Goal: Task Accomplishment & Management: Complete application form

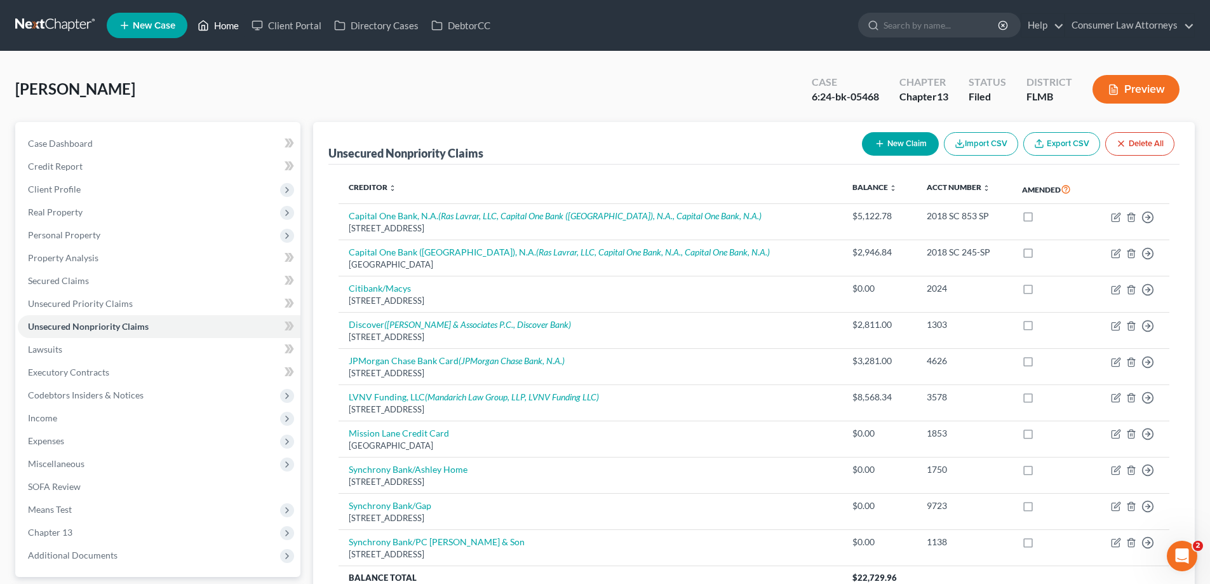
click at [208, 23] on icon at bounding box center [203, 26] width 9 height 10
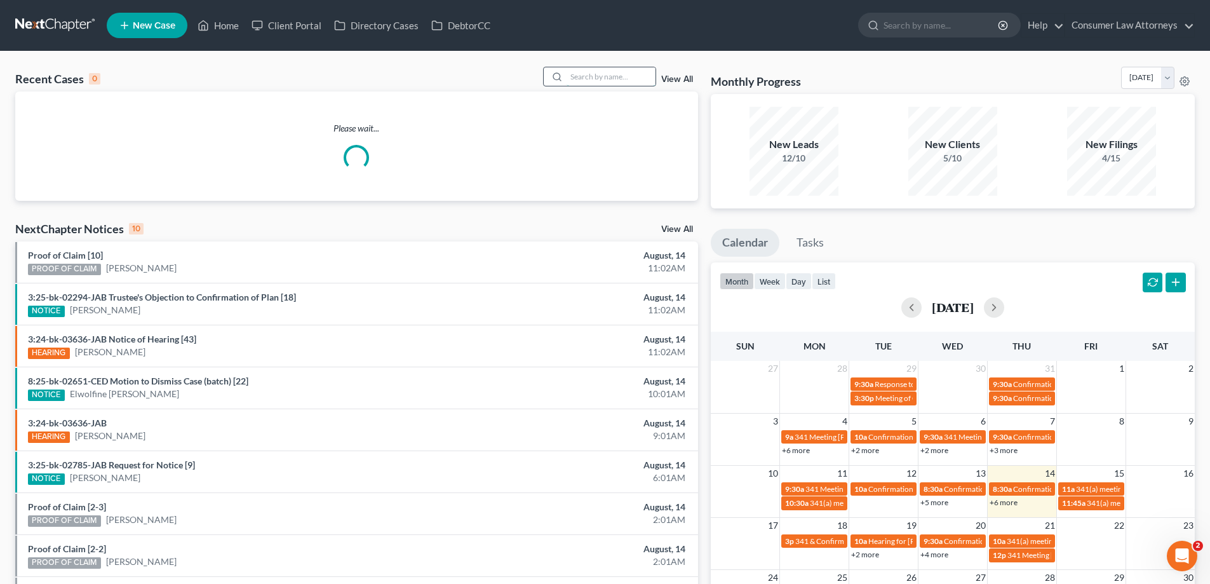
click at [626, 78] on input "search" at bounding box center [610, 76] width 89 height 18
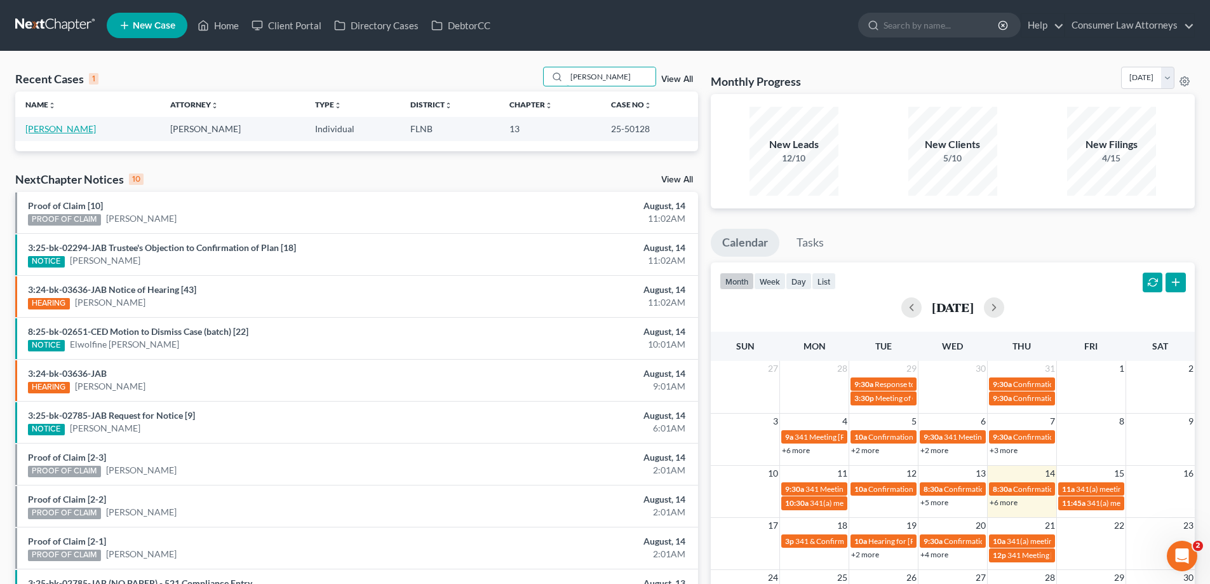
type input "[PERSON_NAME]"
click at [30, 131] on link "[PERSON_NAME]" at bounding box center [60, 128] width 70 height 11
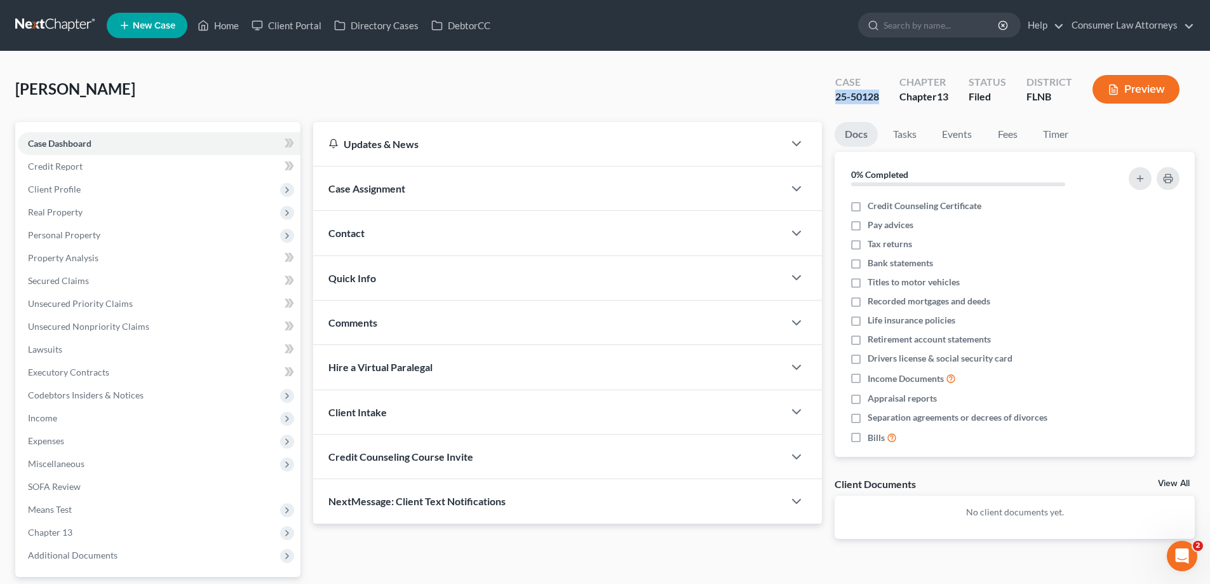
drag, startPoint x: 879, startPoint y: 97, endPoint x: 828, endPoint y: 95, distance: 50.8
click at [828, 95] on div "Case 25-50128" at bounding box center [857, 90] width 64 height 37
copy div "25-50128"
click at [222, 30] on link "Home" at bounding box center [218, 25] width 54 height 23
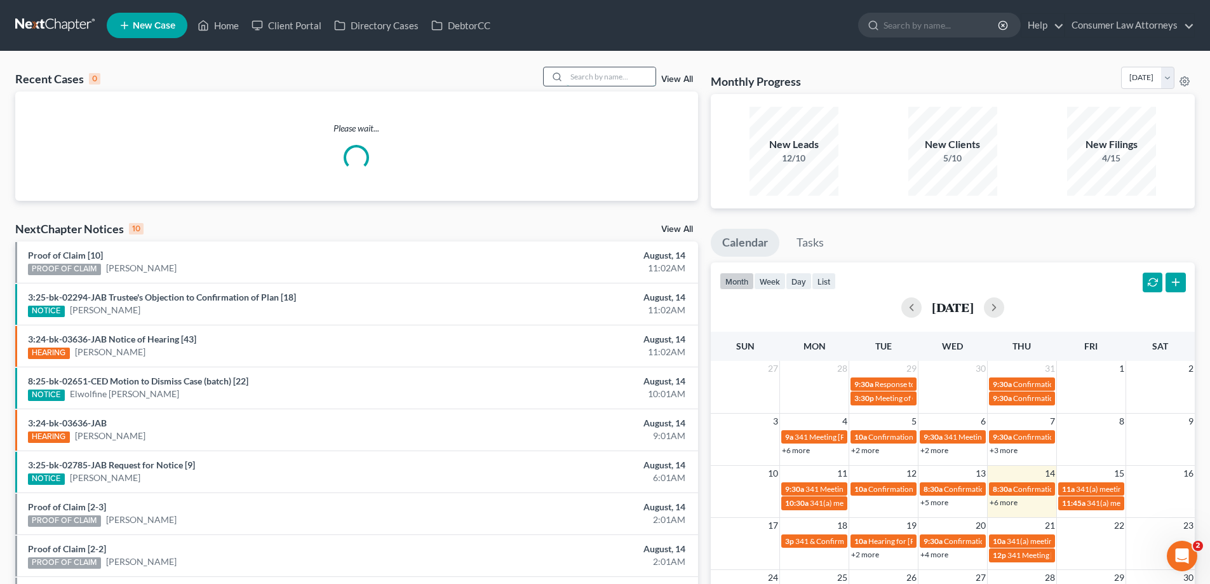
click at [619, 81] on input "search" at bounding box center [610, 76] width 89 height 18
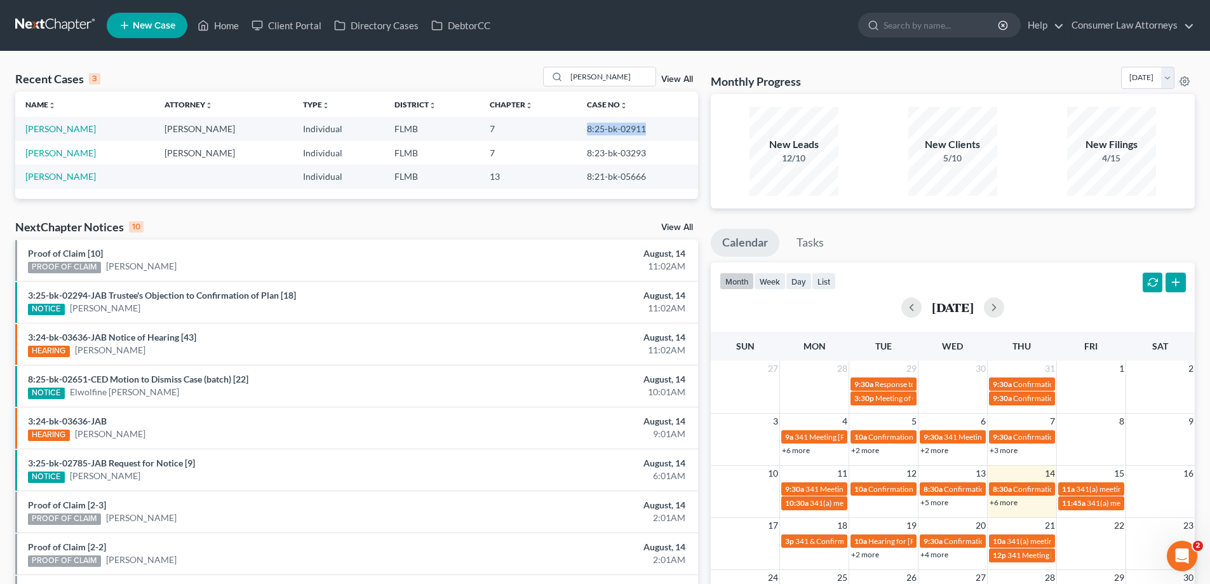
drag, startPoint x: 641, startPoint y: 126, endPoint x: 577, endPoint y: 131, distance: 63.7
click at [577, 131] on td "8:25-bk-02911" at bounding box center [637, 128] width 121 height 23
copy td "8:25-bk-02911"
drag, startPoint x: 632, startPoint y: 86, endPoint x: 518, endPoint y: 100, distance: 114.5
click at [518, 93] on div "Recent Cases 3 [PERSON_NAME] View All Name unfold_more expand_more expand_less …" at bounding box center [356, 133] width 683 height 132
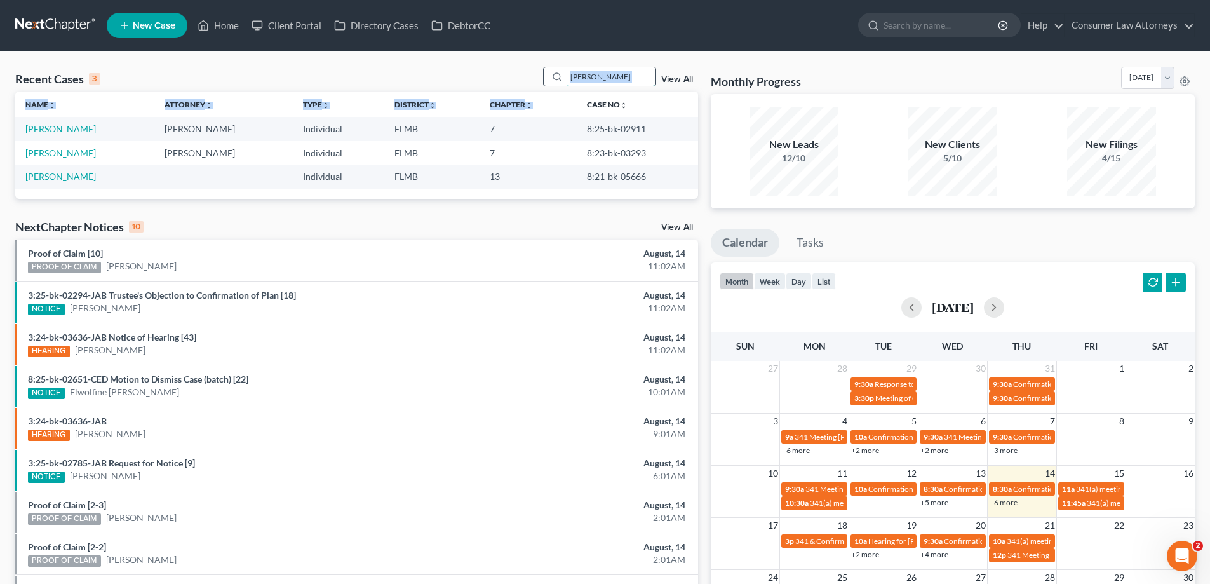
click at [610, 79] on input "[PERSON_NAME]" at bounding box center [610, 76] width 89 height 18
drag, startPoint x: 612, startPoint y: 77, endPoint x: 566, endPoint y: 80, distance: 45.8
click at [566, 80] on div "[PERSON_NAME]" at bounding box center [599, 77] width 113 height 20
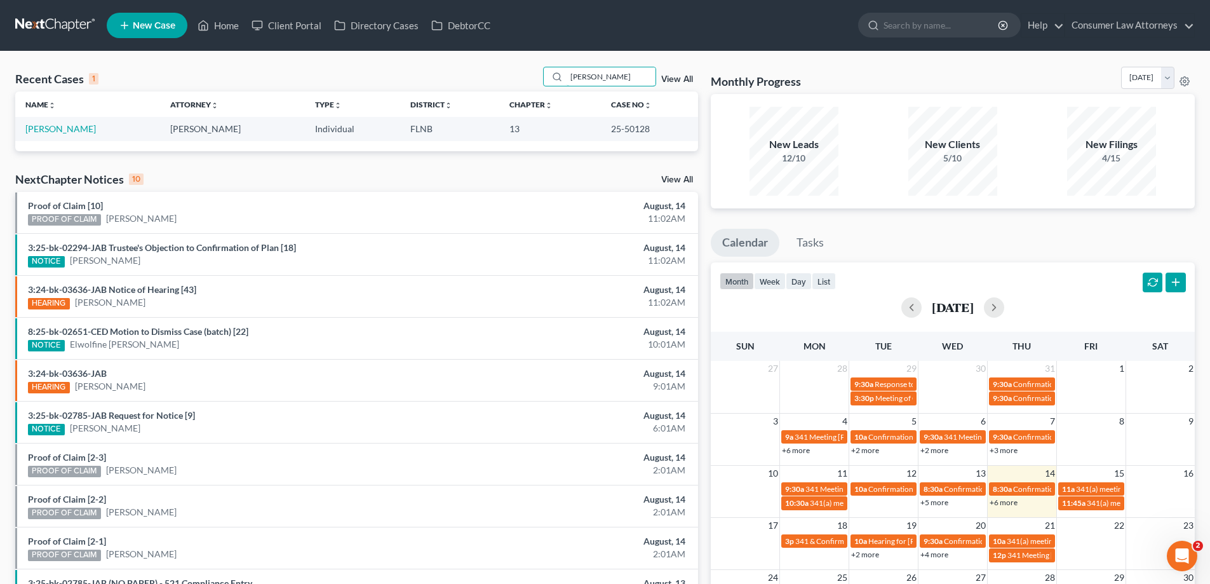
drag, startPoint x: 622, startPoint y: 81, endPoint x: 543, endPoint y: 84, distance: 78.8
click at [543, 84] on div "Recent Cases 1 [PERSON_NAME] View All" at bounding box center [356, 79] width 683 height 25
click at [591, 76] on input "[PERSON_NAME]" at bounding box center [610, 76] width 89 height 18
drag, startPoint x: 608, startPoint y: 79, endPoint x: 452, endPoint y: 88, distance: 156.4
click at [452, 88] on div "Recent Cases 1 [PERSON_NAME] View All" at bounding box center [356, 79] width 683 height 25
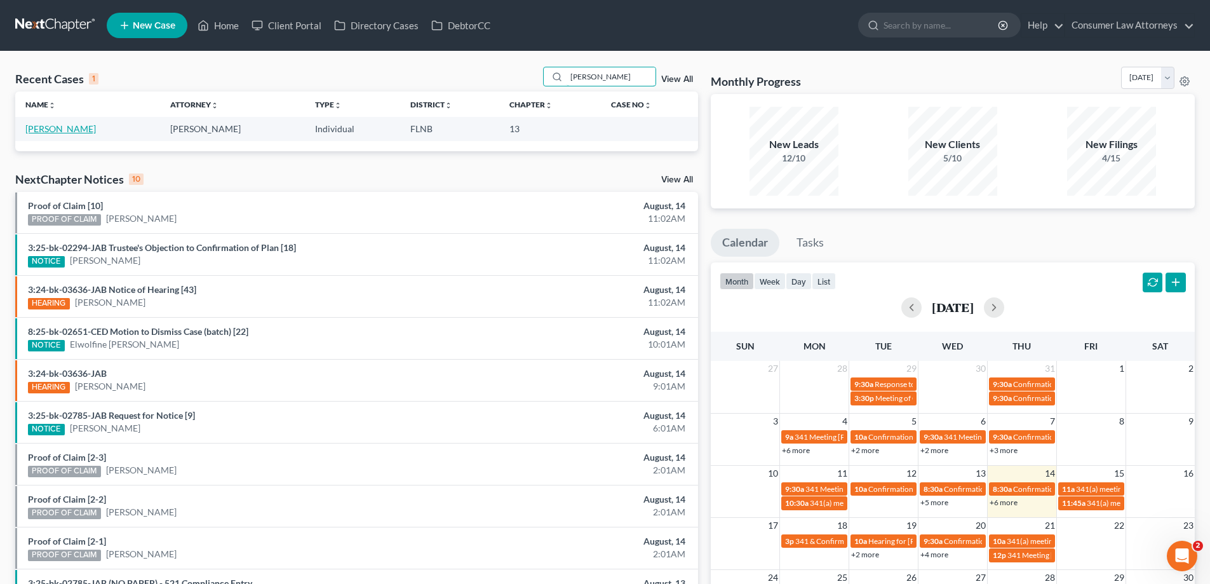
type input "[PERSON_NAME]"
click at [48, 134] on link "[PERSON_NAME]" at bounding box center [60, 128] width 70 height 11
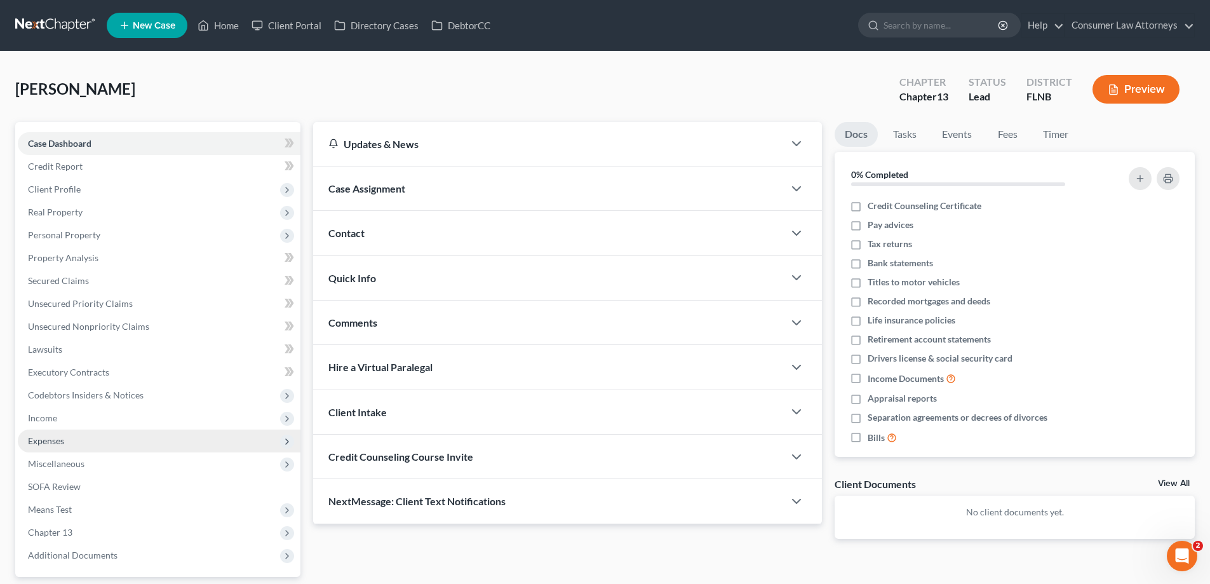
click at [43, 438] on span "Expenses" at bounding box center [46, 440] width 36 height 11
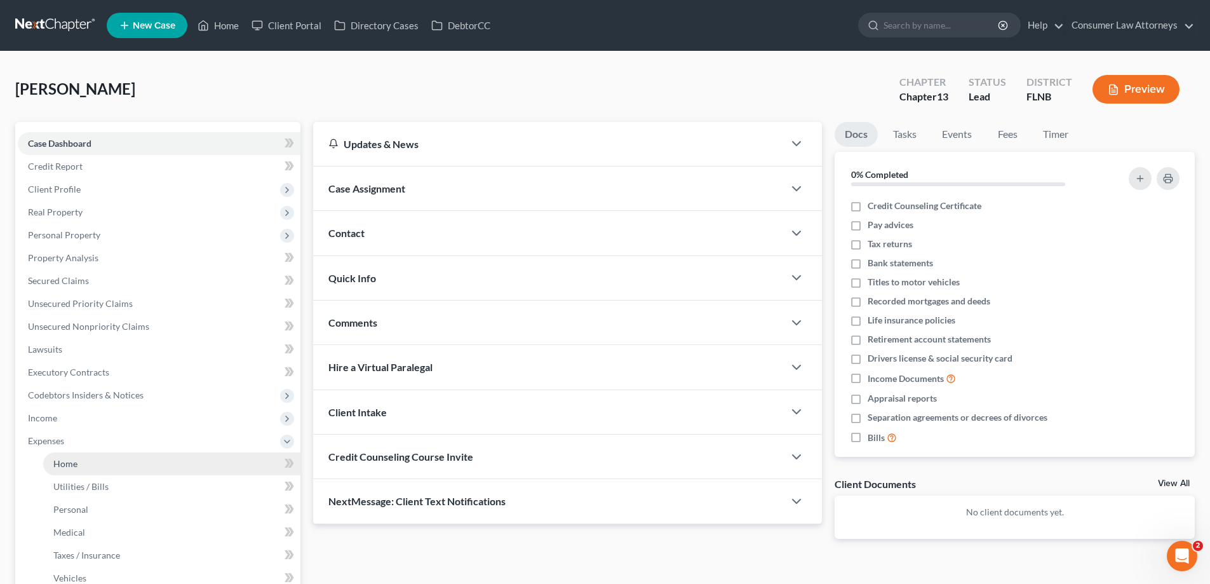
click at [76, 457] on link "Home" at bounding box center [171, 463] width 257 height 23
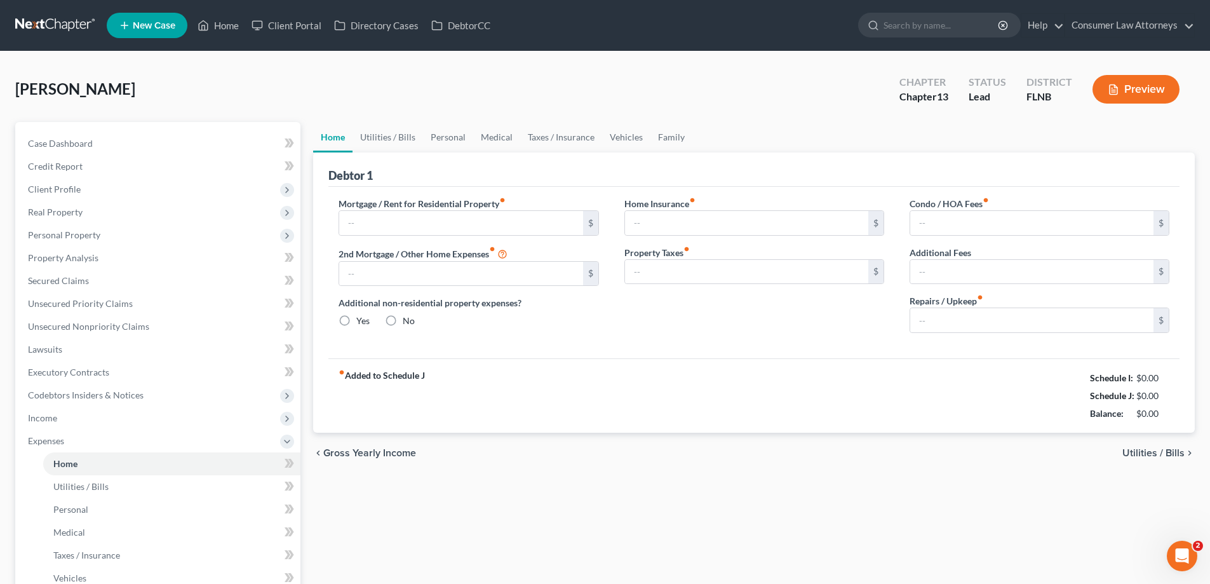
type input "0.00"
radio input "true"
type input "0.00"
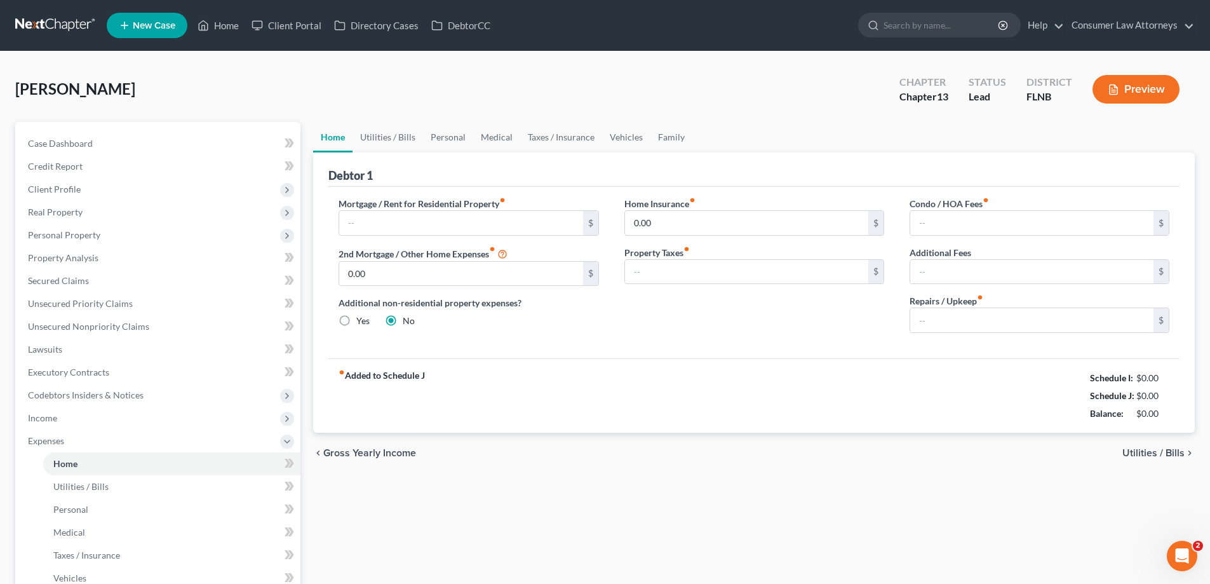
type input "0.00"
click at [474, 122] on link "Medical" at bounding box center [496, 137] width 47 height 30
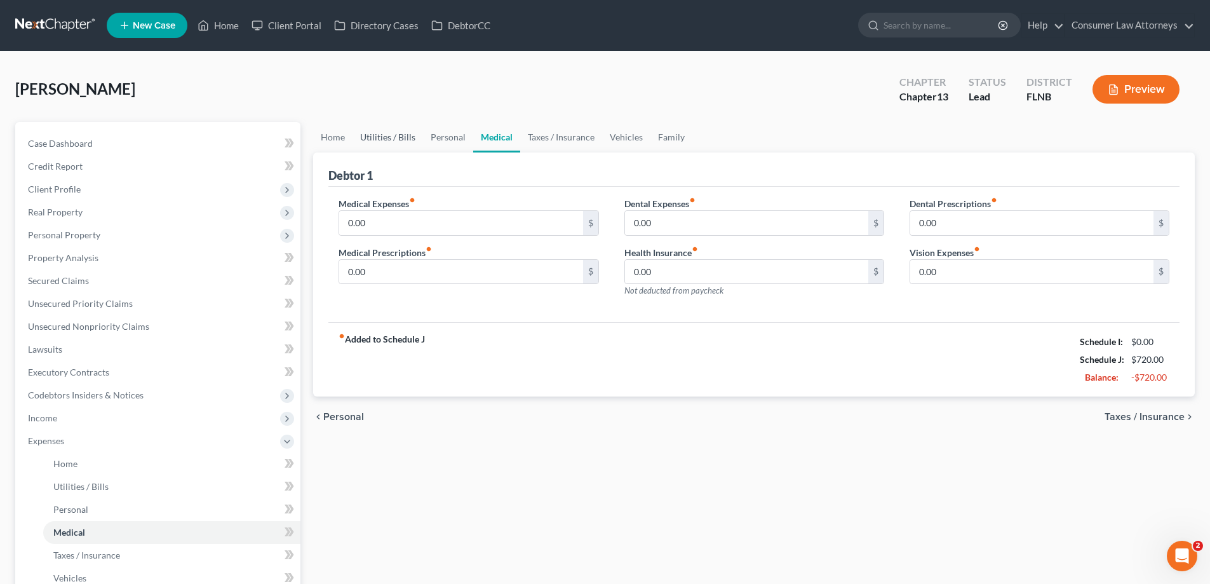
click at [406, 132] on link "Utilities / Bills" at bounding box center [387, 137] width 70 height 30
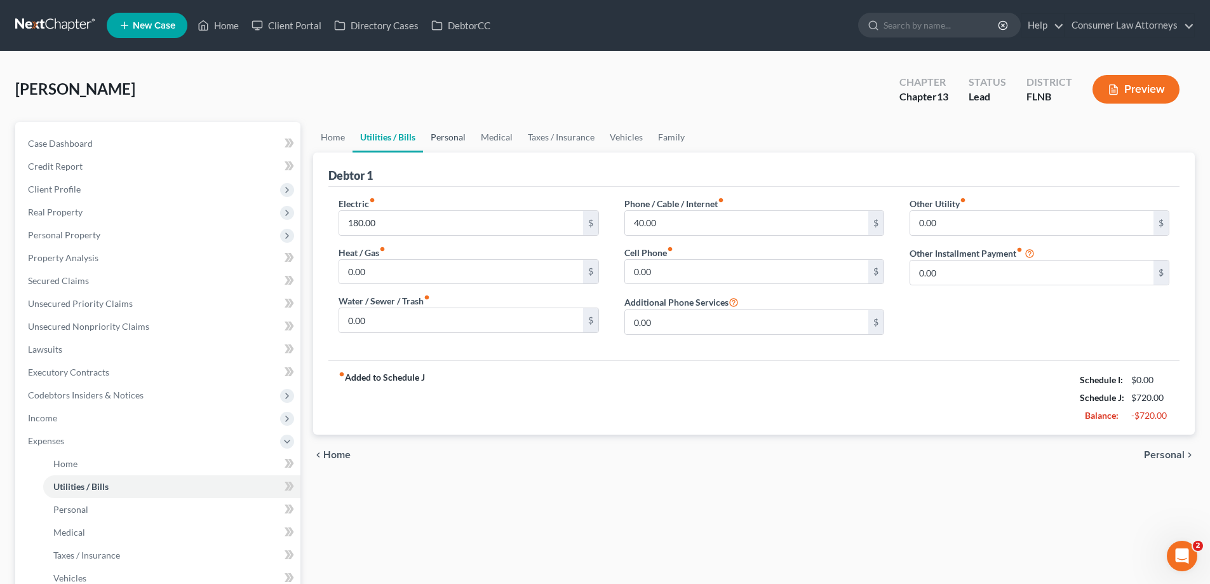
click at [460, 144] on link "Personal" at bounding box center [448, 137] width 50 height 30
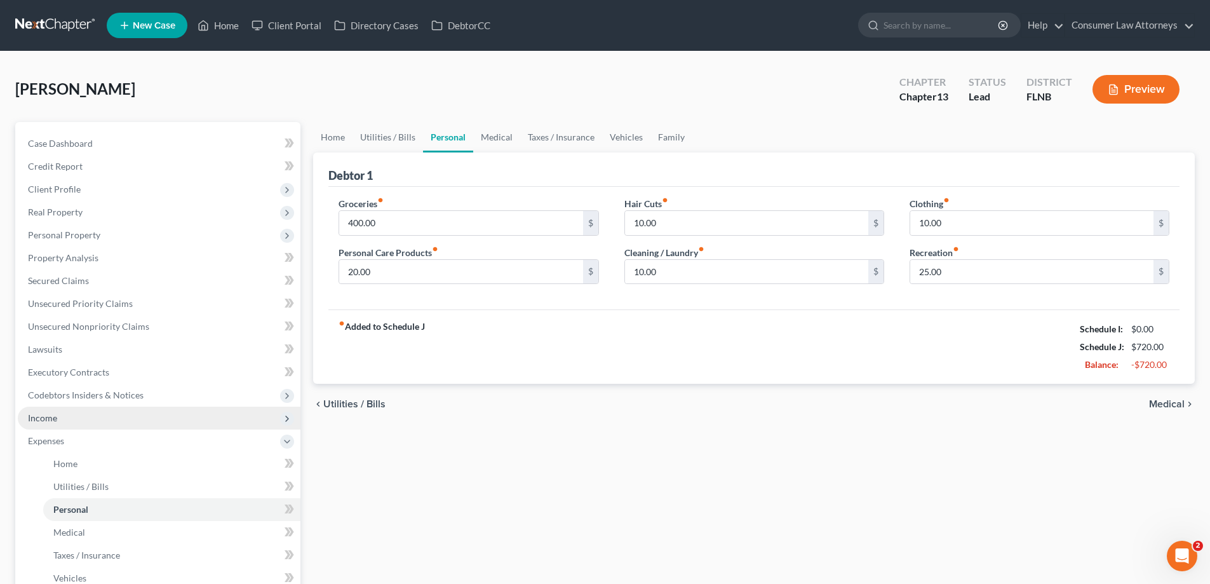
click at [53, 421] on span "Income" at bounding box center [42, 417] width 29 height 11
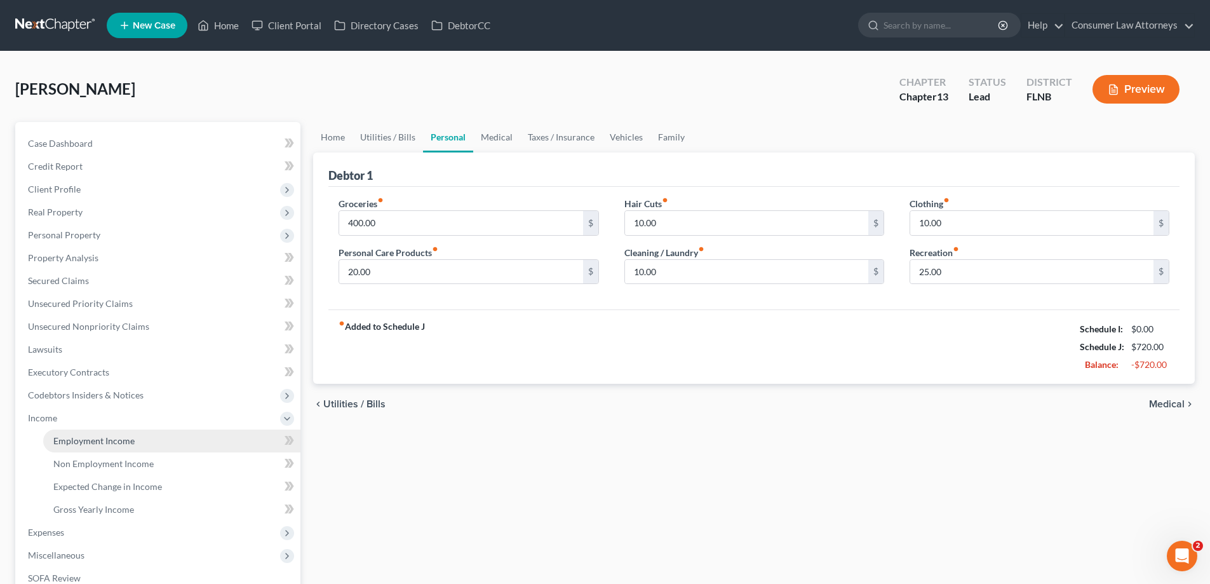
click at [67, 444] on span "Employment Income" at bounding box center [93, 440] width 81 height 11
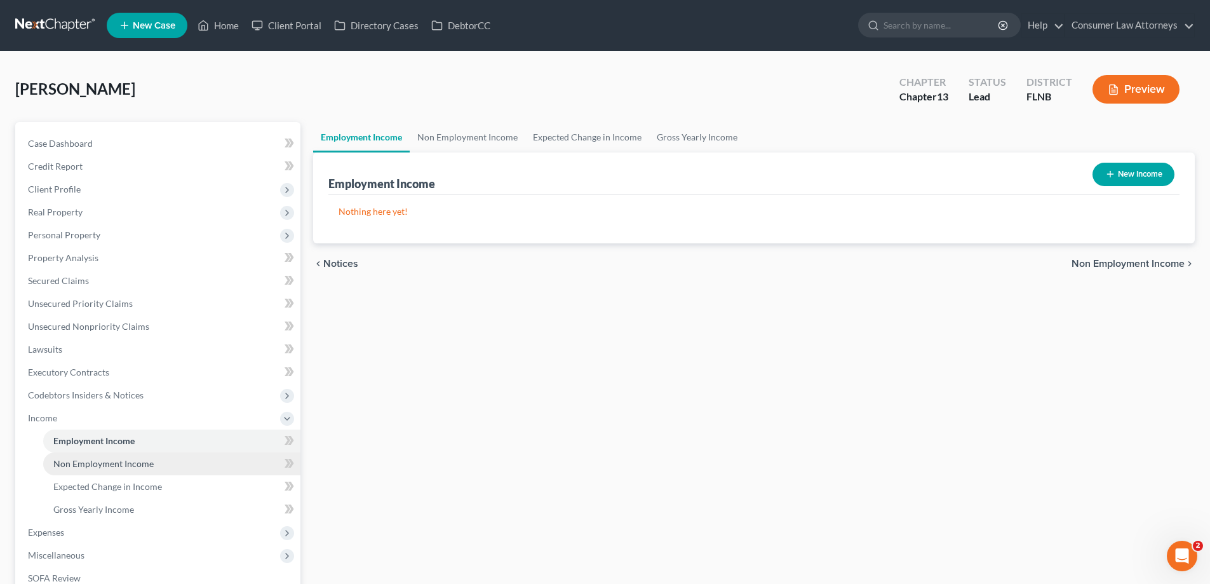
click at [97, 465] on span "Non Employment Income" at bounding box center [103, 463] width 100 height 11
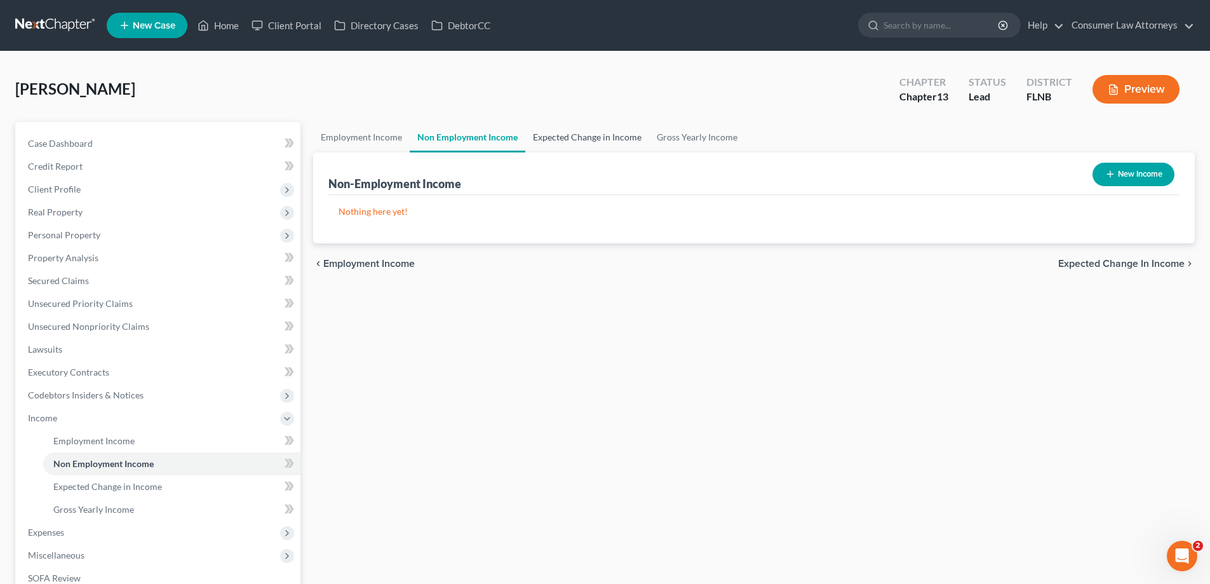
drag, startPoint x: 575, startPoint y: 136, endPoint x: 664, endPoint y: 139, distance: 89.0
click at [577, 135] on link "Expected Change in Income" at bounding box center [587, 137] width 124 height 30
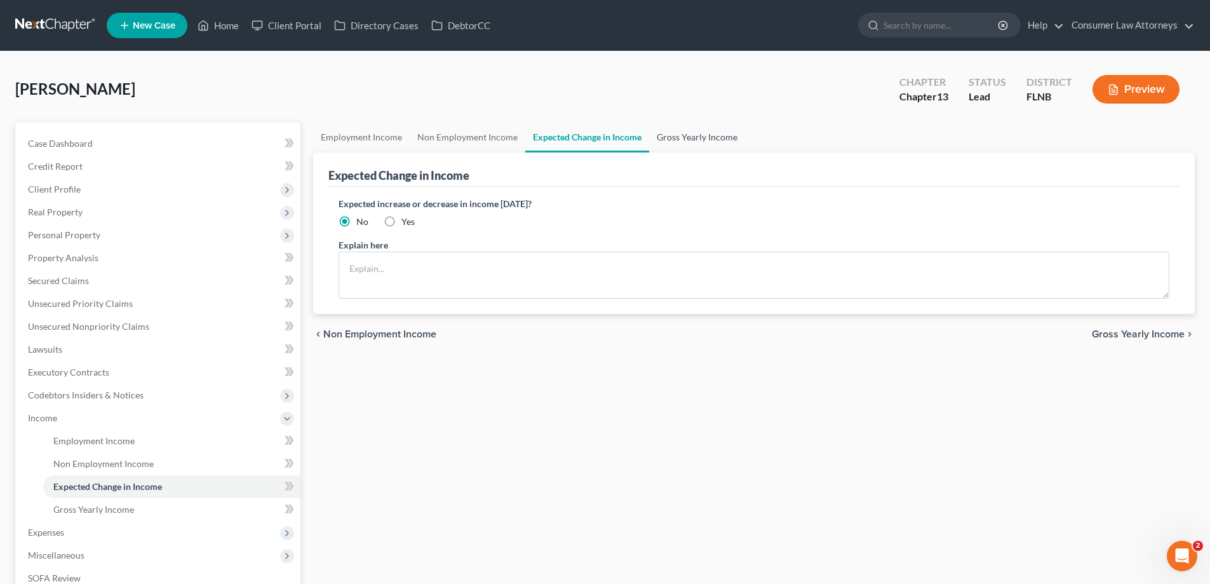
click at [678, 140] on link "Gross Yearly Income" at bounding box center [697, 137] width 96 height 30
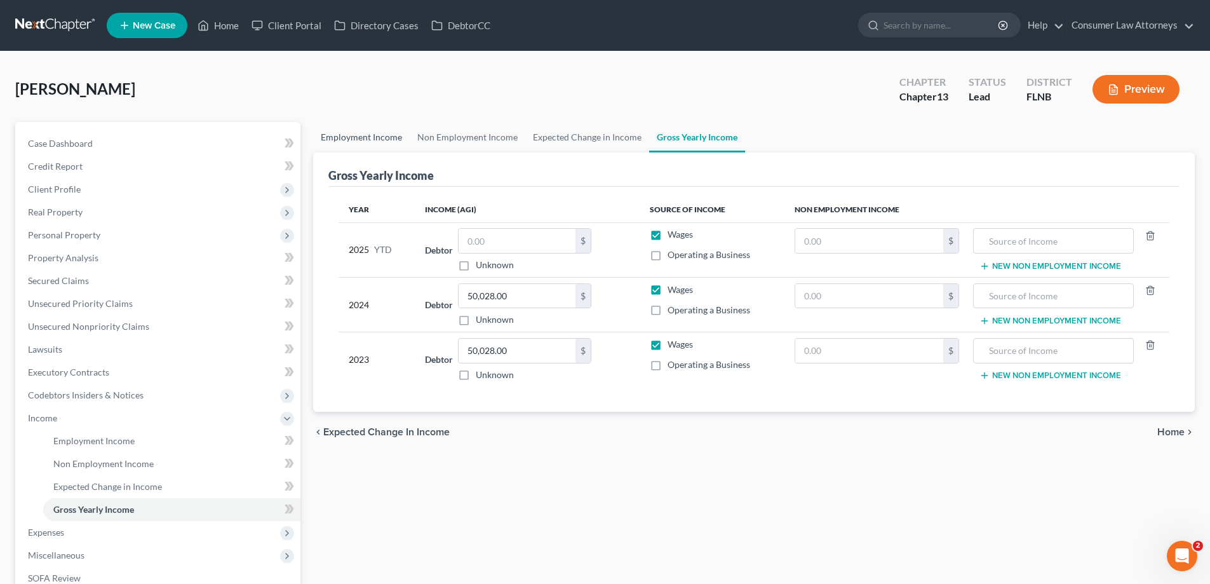
click at [356, 133] on link "Employment Income" at bounding box center [361, 137] width 97 height 30
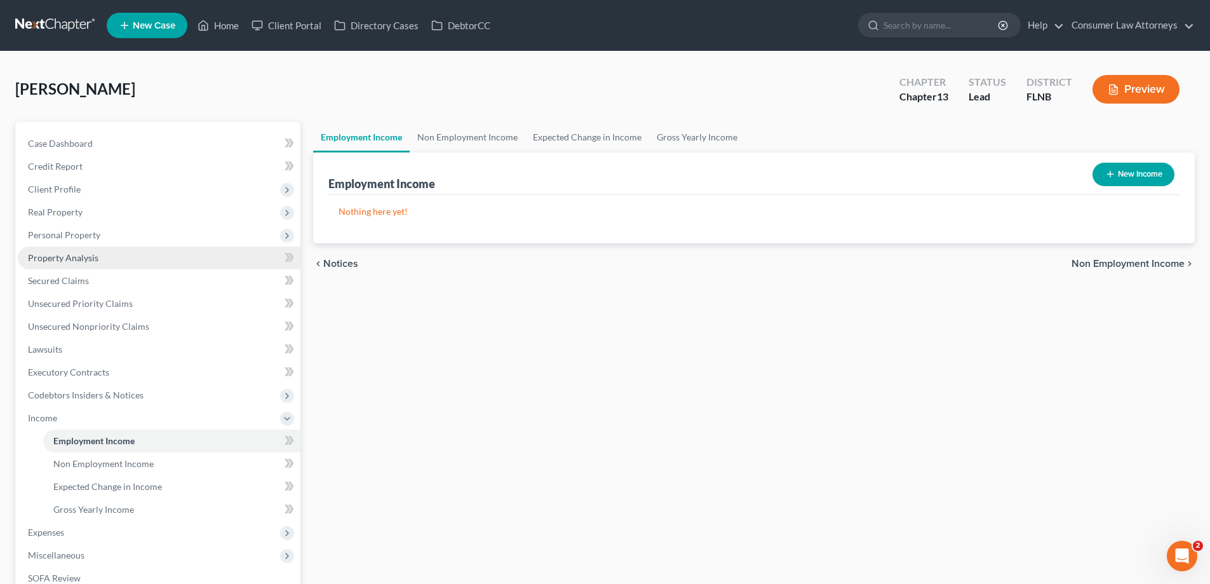
click at [66, 262] on span "Property Analysis" at bounding box center [63, 257] width 70 height 11
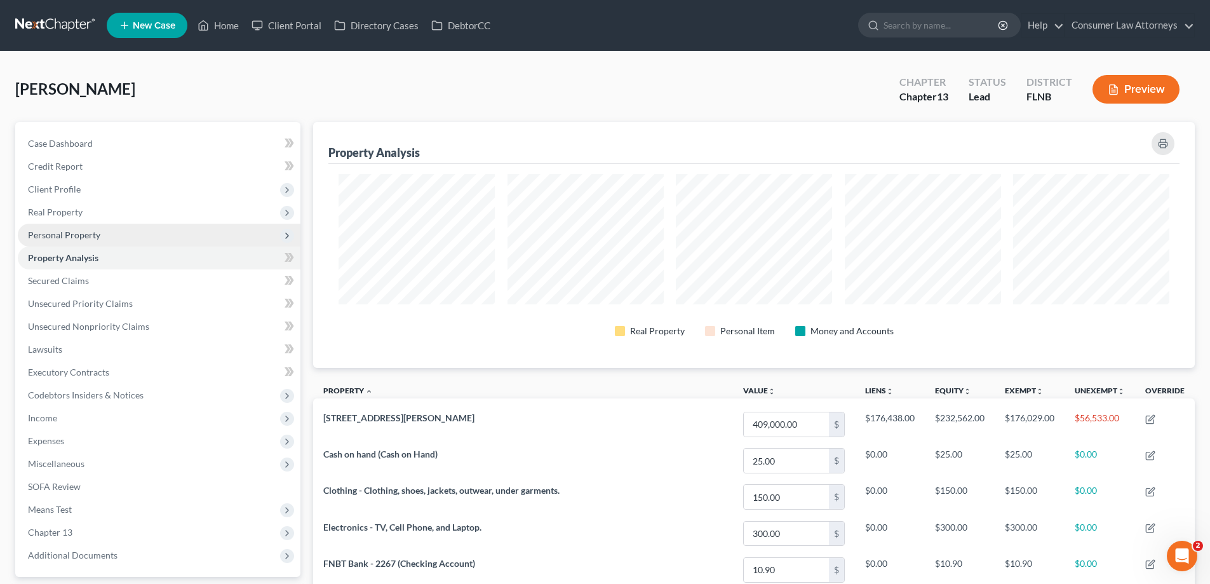
scroll to position [246, 881]
click at [81, 239] on span "Personal Property" at bounding box center [64, 234] width 72 height 11
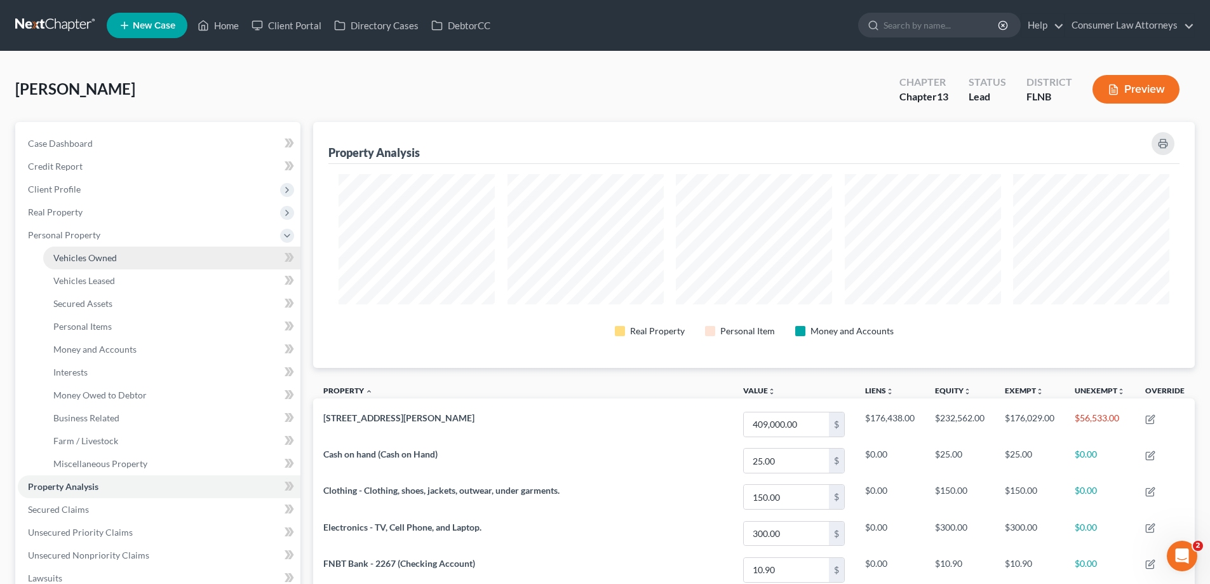
click at [105, 262] on span "Vehicles Owned" at bounding box center [85, 257] width 64 height 11
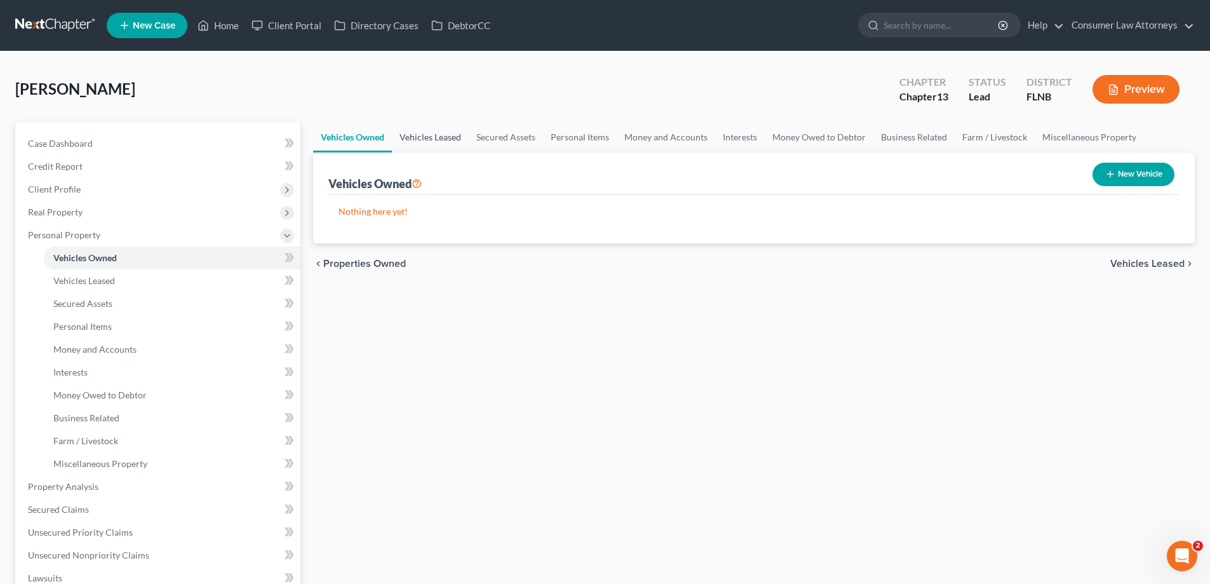
click at [448, 138] on link "Vehicles Leased" at bounding box center [430, 137] width 77 height 30
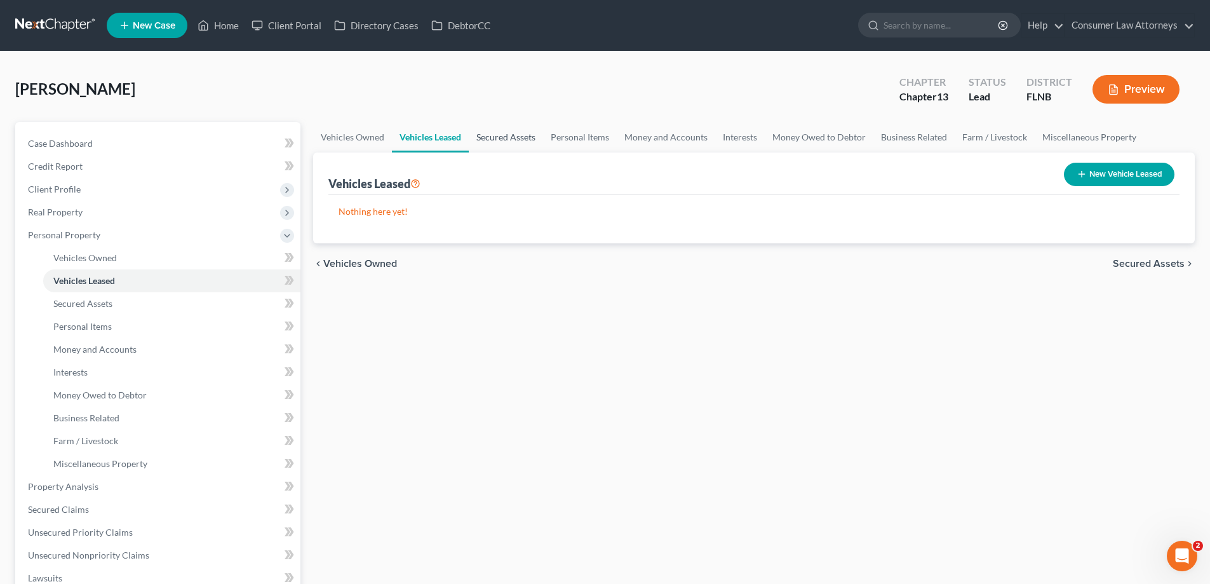
click at [497, 135] on link "Secured Assets" at bounding box center [506, 137] width 74 height 30
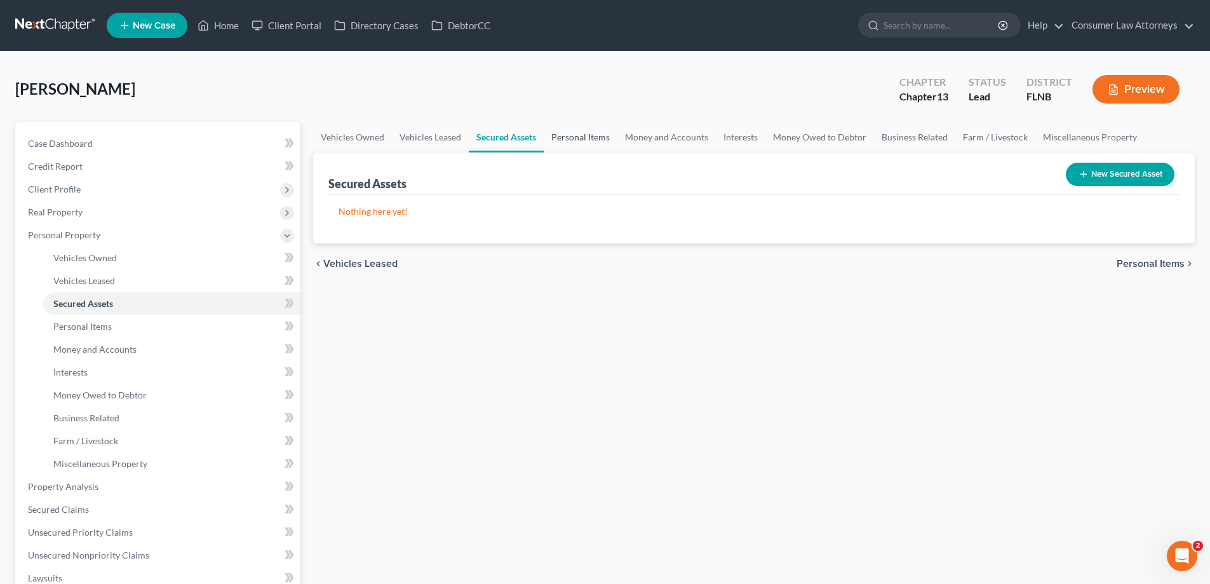
click at [568, 138] on link "Personal Items" at bounding box center [581, 137] width 74 height 30
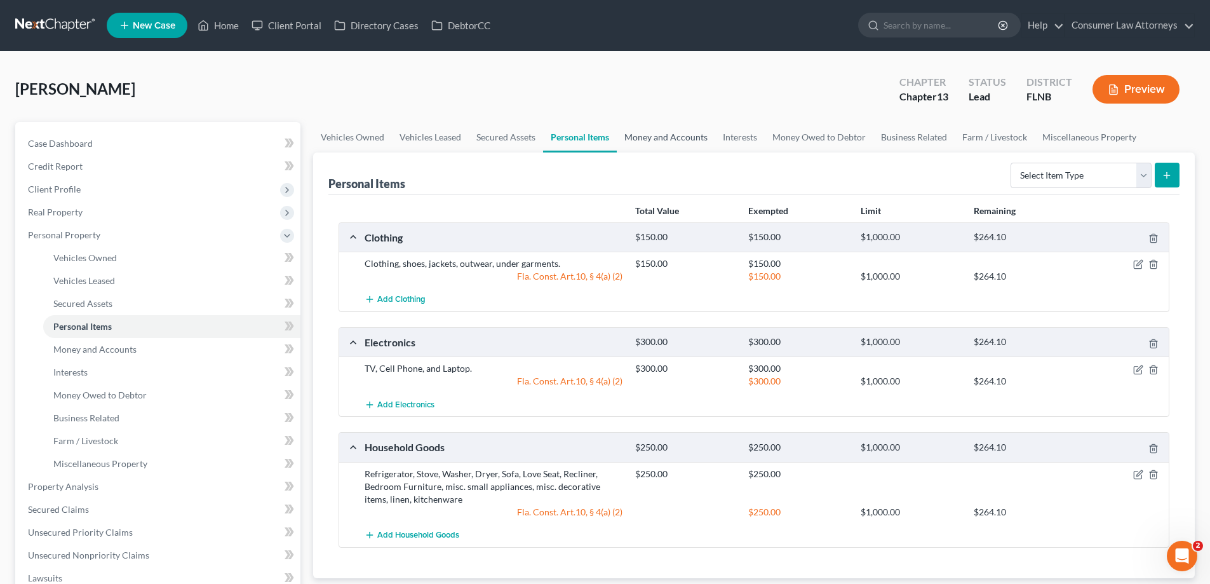
click at [679, 133] on link "Money and Accounts" at bounding box center [666, 137] width 98 height 30
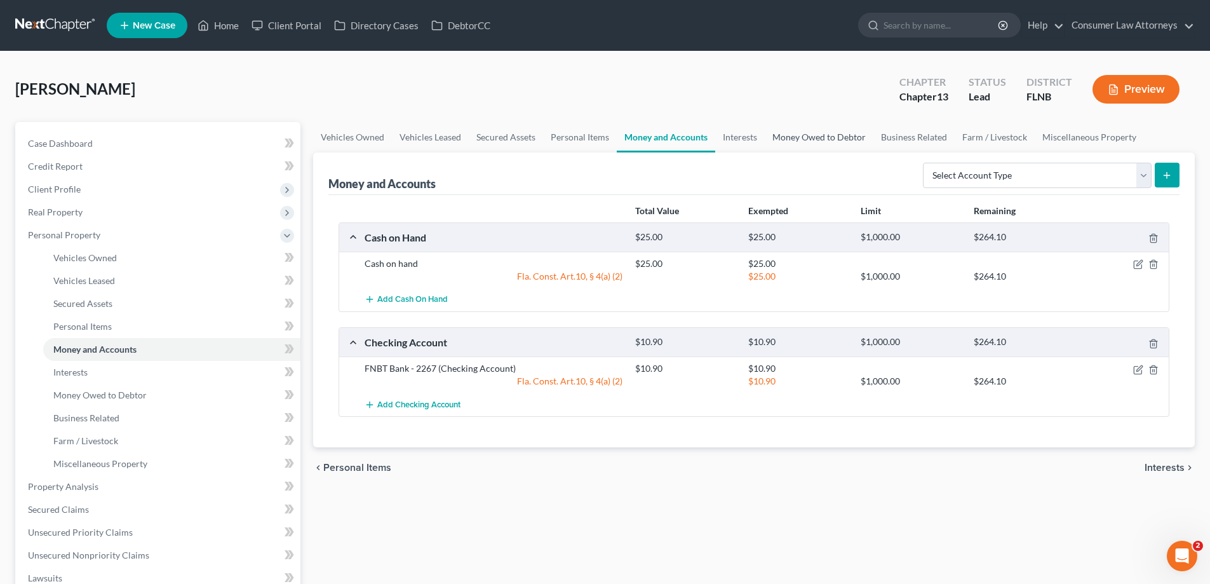
click at [821, 133] on link "Money Owed to Debtor" at bounding box center [819, 137] width 109 height 30
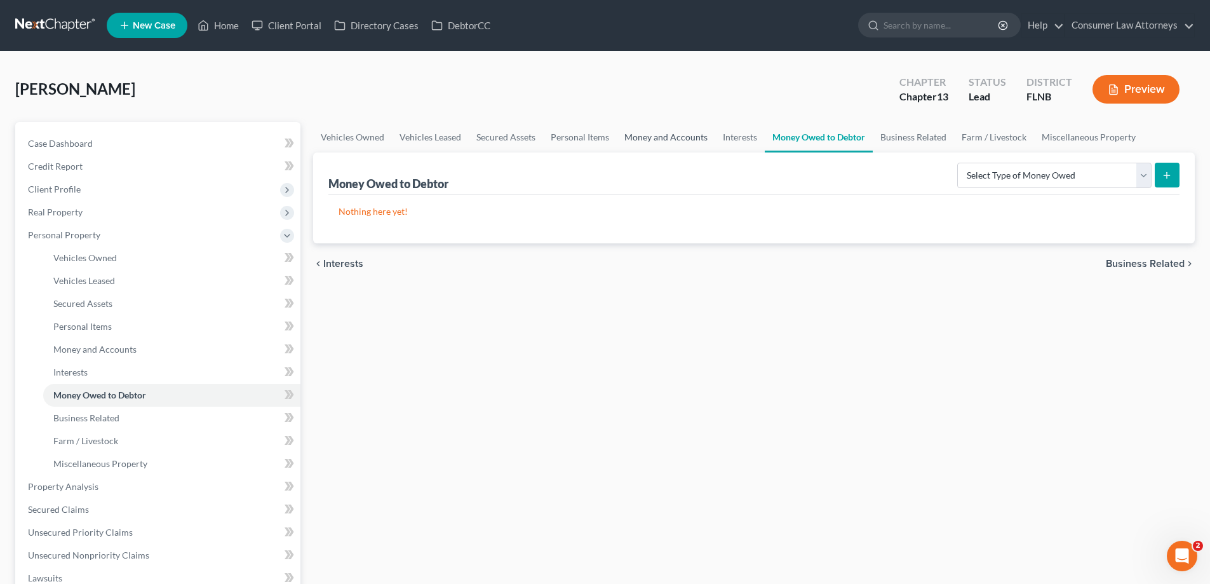
click at [671, 133] on link "Money and Accounts" at bounding box center [666, 137] width 98 height 30
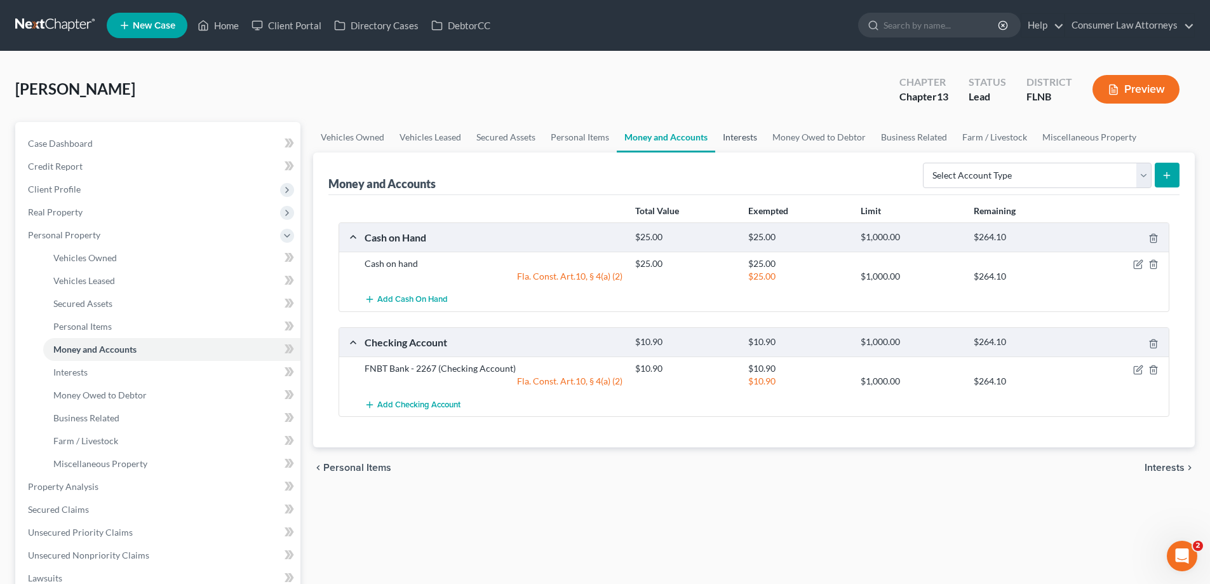
click at [745, 142] on link "Interests" at bounding box center [740, 137] width 50 height 30
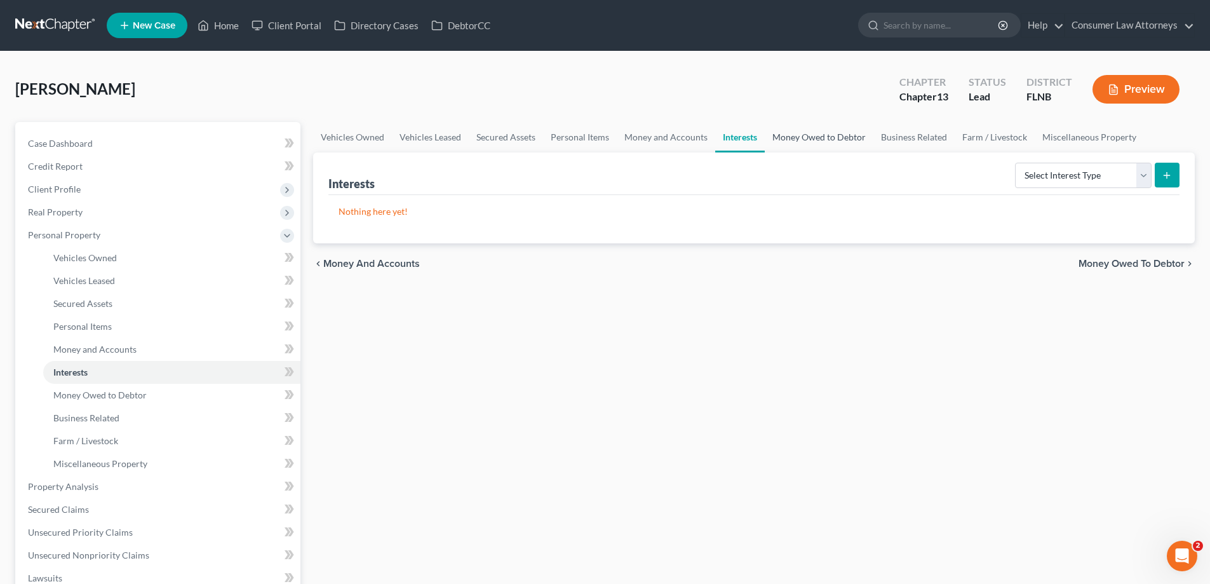
click at [794, 140] on link "Money Owed to Debtor" at bounding box center [819, 137] width 109 height 30
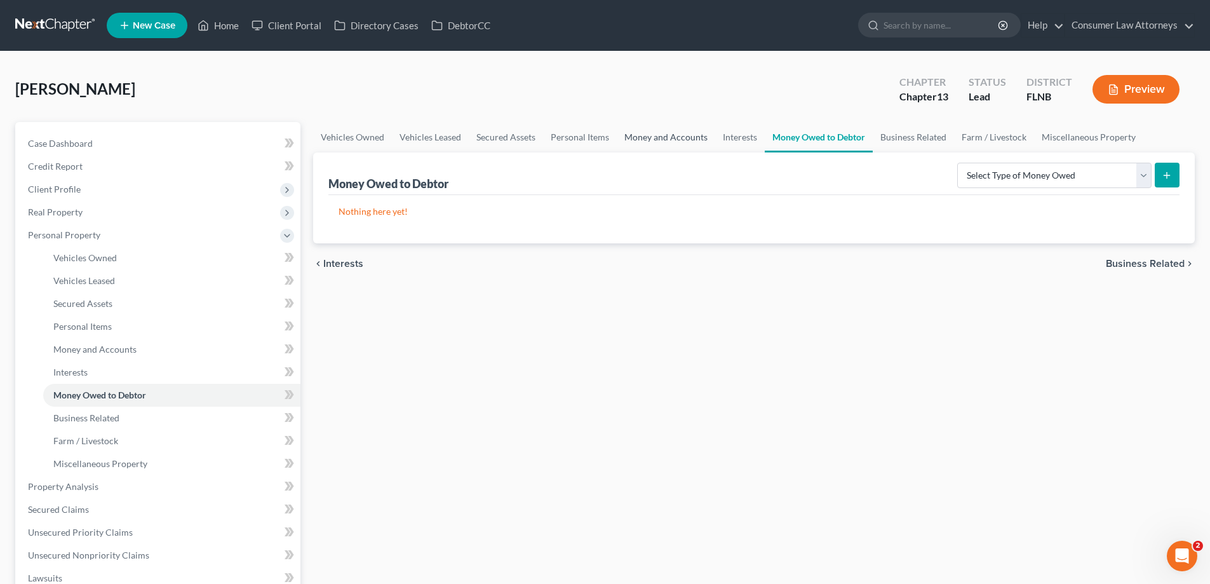
click at [666, 140] on link "Money and Accounts" at bounding box center [666, 137] width 98 height 30
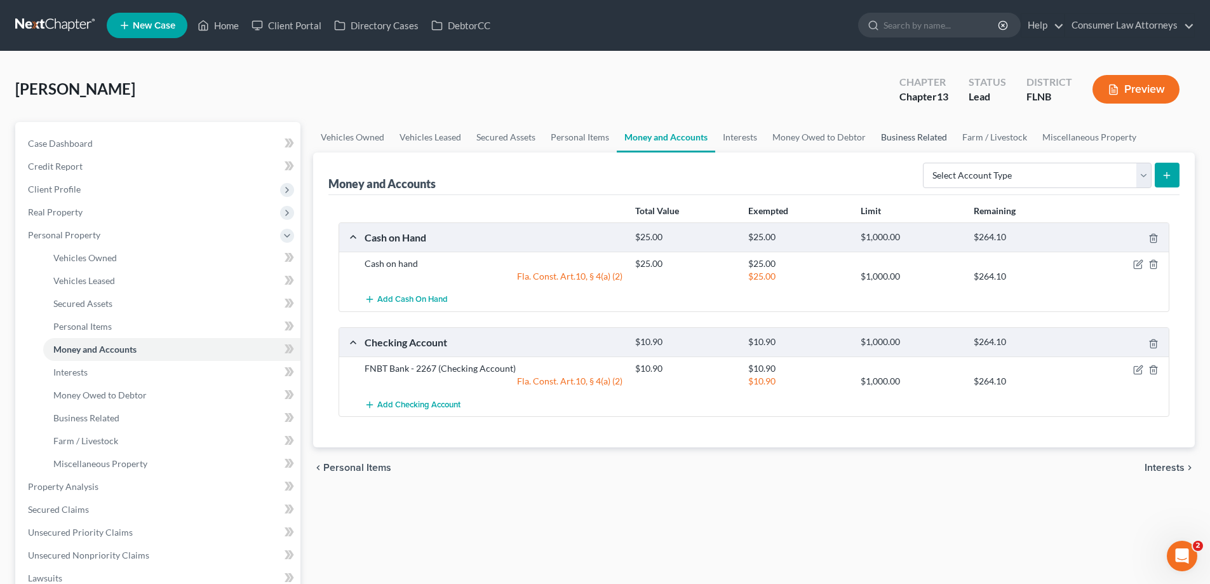
click at [909, 140] on link "Business Related" at bounding box center [913, 137] width 81 height 30
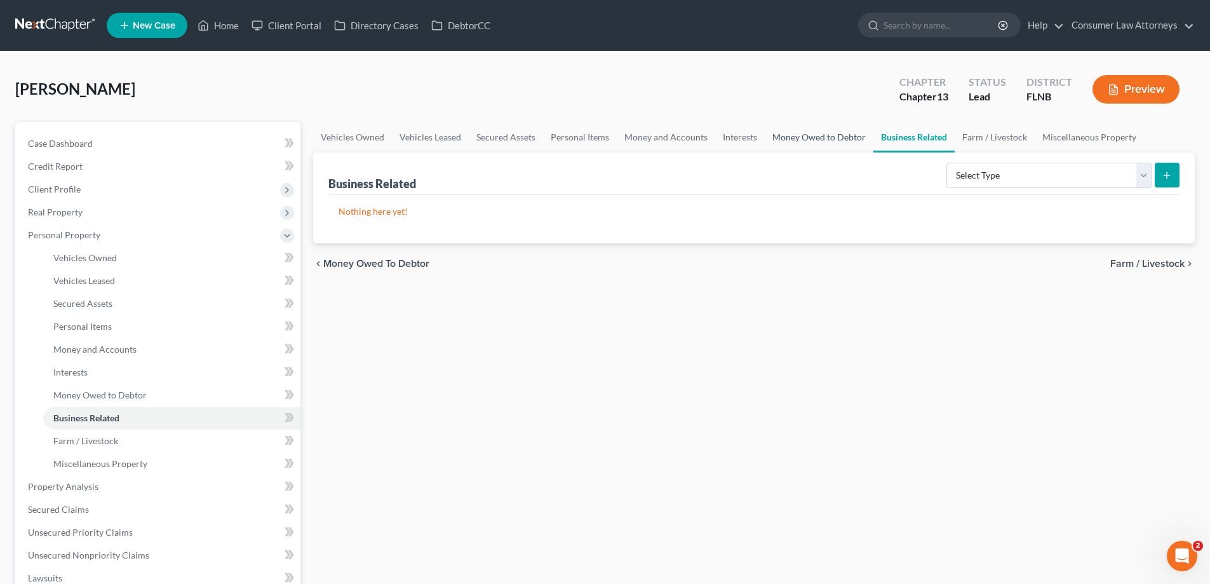
click at [837, 140] on link "Money Owed to Debtor" at bounding box center [819, 137] width 109 height 30
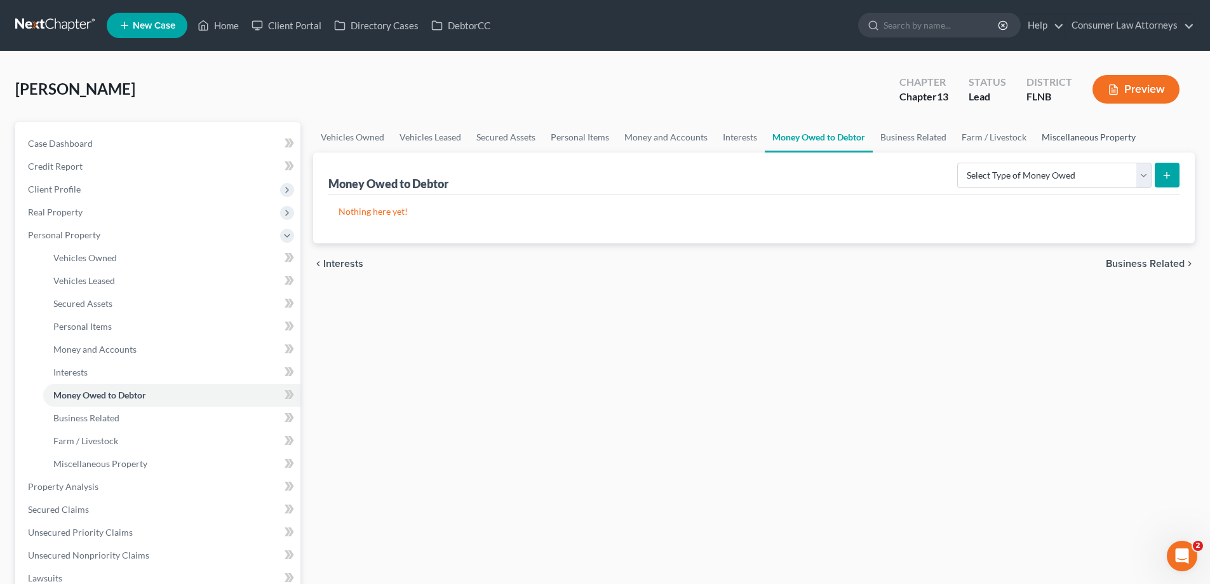
click at [1059, 137] on link "Miscellaneous Property" at bounding box center [1088, 137] width 109 height 30
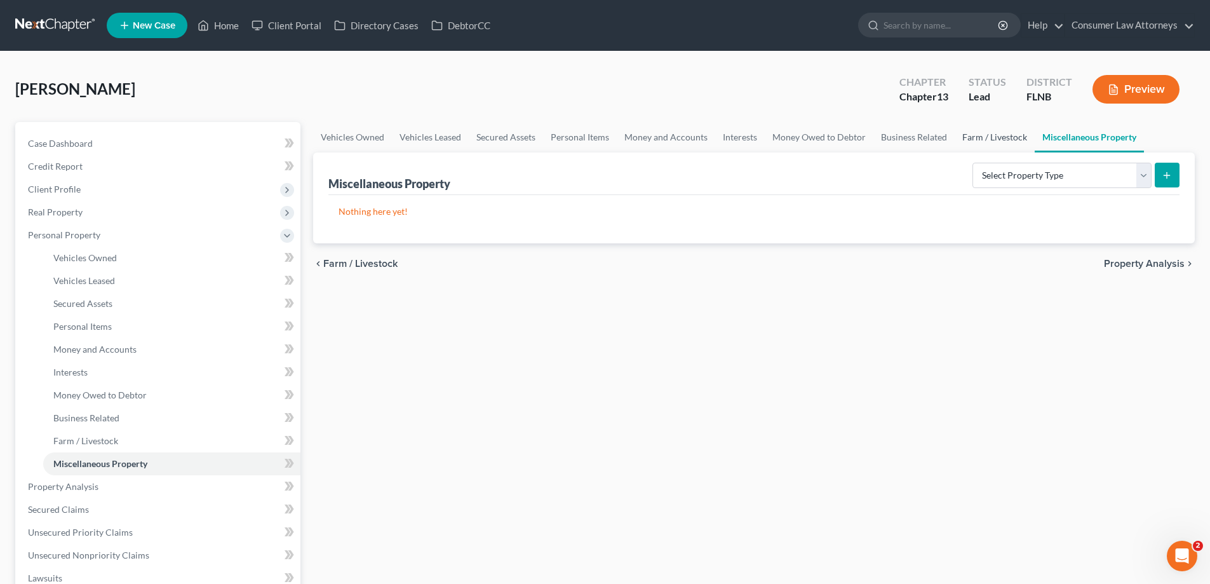
click at [984, 138] on link "Farm / Livestock" at bounding box center [994, 137] width 80 height 30
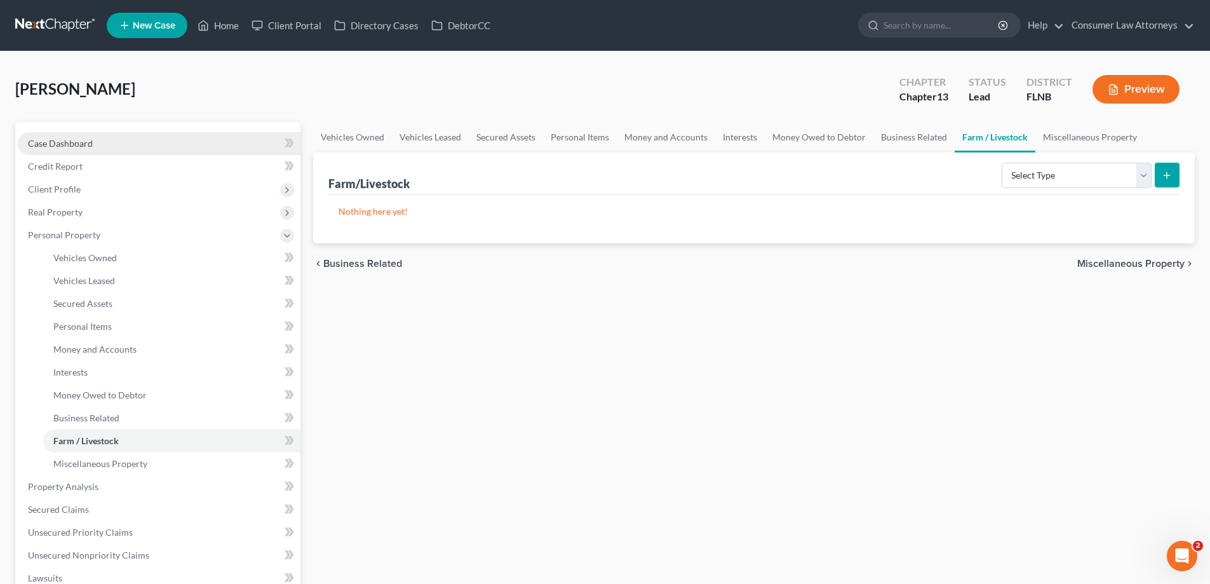
click at [70, 151] on link "Case Dashboard" at bounding box center [159, 143] width 283 height 23
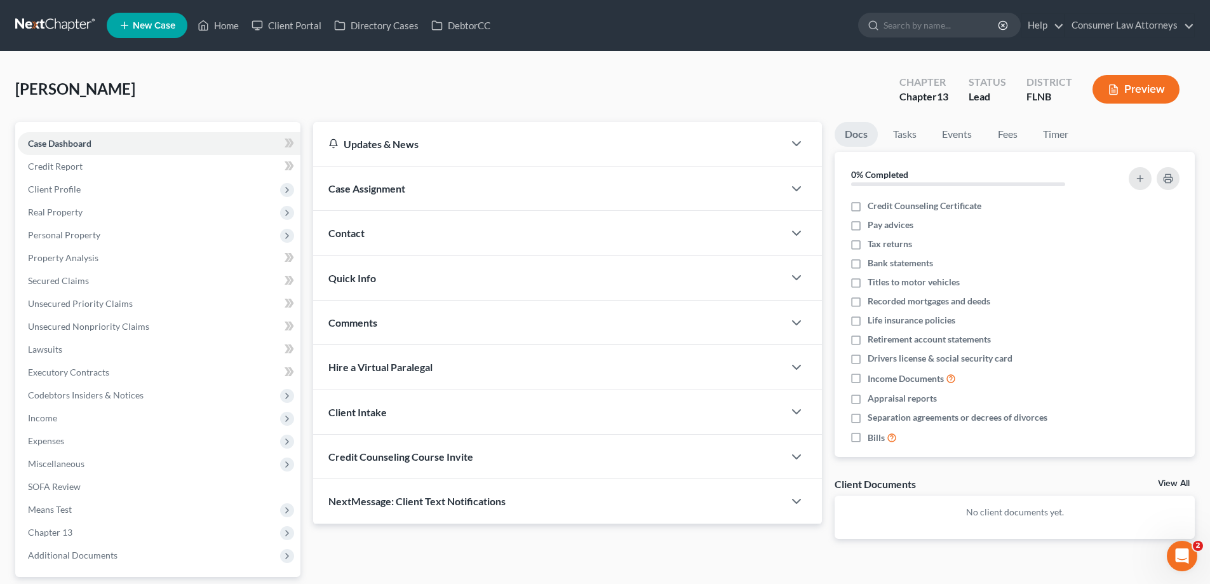
click at [311, 151] on div "Updates & News × District Notes Take a look at NextChapter's District Notes to …" at bounding box center [567, 340] width 521 height 437
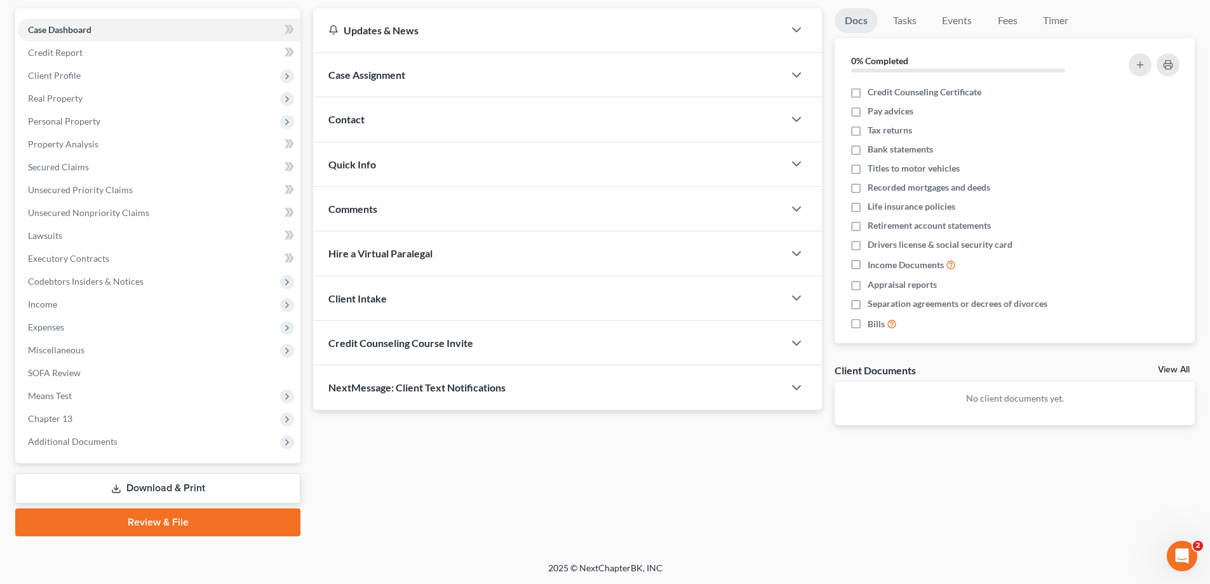
scroll to position [114, 0]
click at [307, 366] on div "Updates & News × District Notes Take a look at NextChapter's District Notes to …" at bounding box center [567, 226] width 521 height 437
click at [212, 490] on link "Download & Print" at bounding box center [157, 487] width 285 height 30
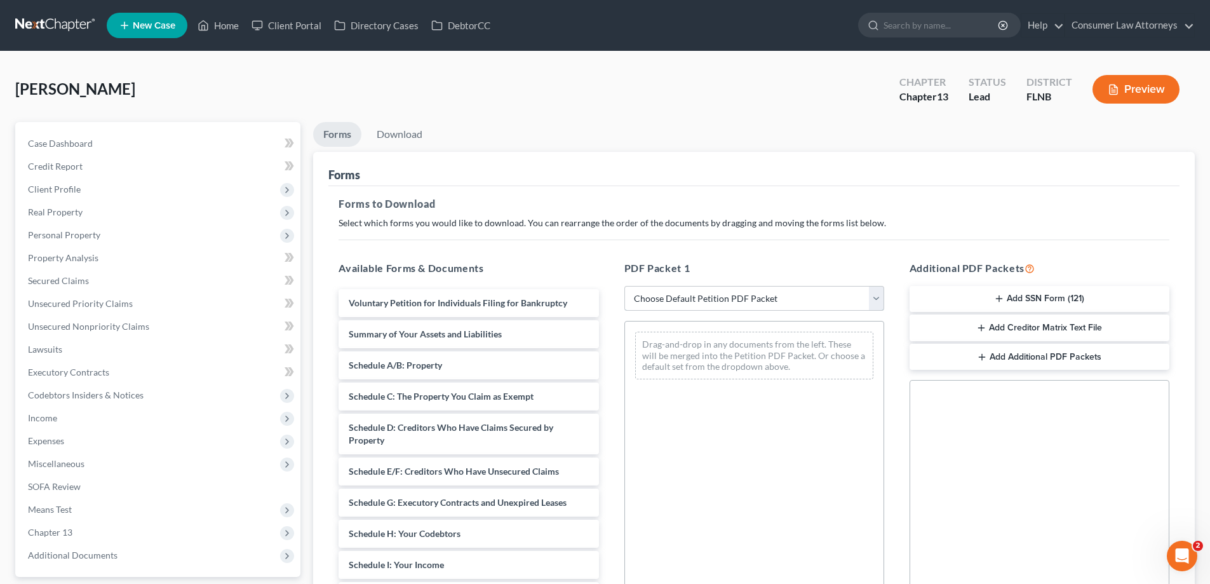
drag, startPoint x: 714, startPoint y: 301, endPoint x: 713, endPoint y: 293, distance: 7.6
click at [714, 301] on select "Choose Default Petition PDF Packet Complete Bankruptcy Petition (all forms and …" at bounding box center [754, 298] width 260 height 25
select select "0"
click at [624, 286] on select "Choose Default Petition PDF Packet Complete Bankruptcy Petition (all forms and …" at bounding box center [754, 298] width 260 height 25
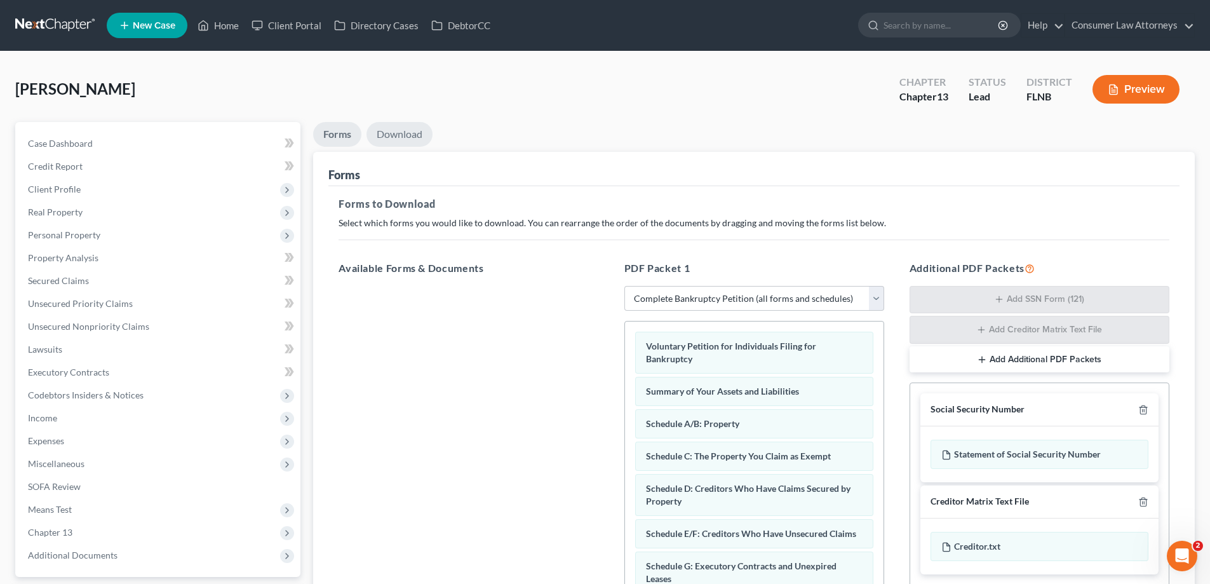
click at [413, 133] on link "Download" at bounding box center [399, 134] width 66 height 25
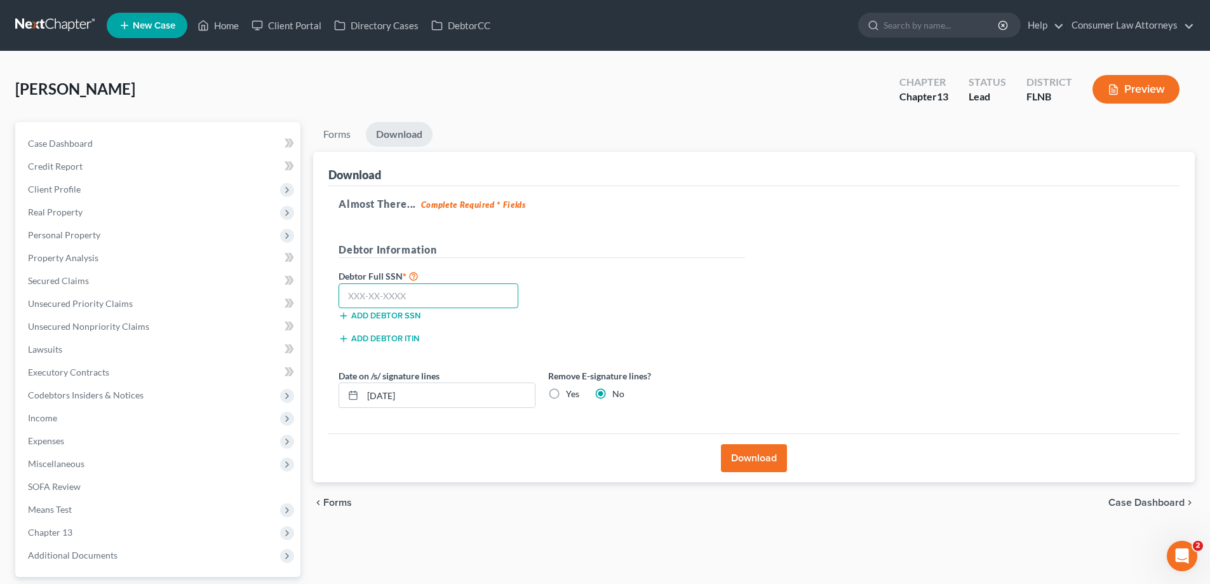
click at [381, 287] on input "text" at bounding box center [428, 295] width 180 height 25
type input "592-48-0789"
click at [732, 449] on button "Download" at bounding box center [754, 458] width 66 height 28
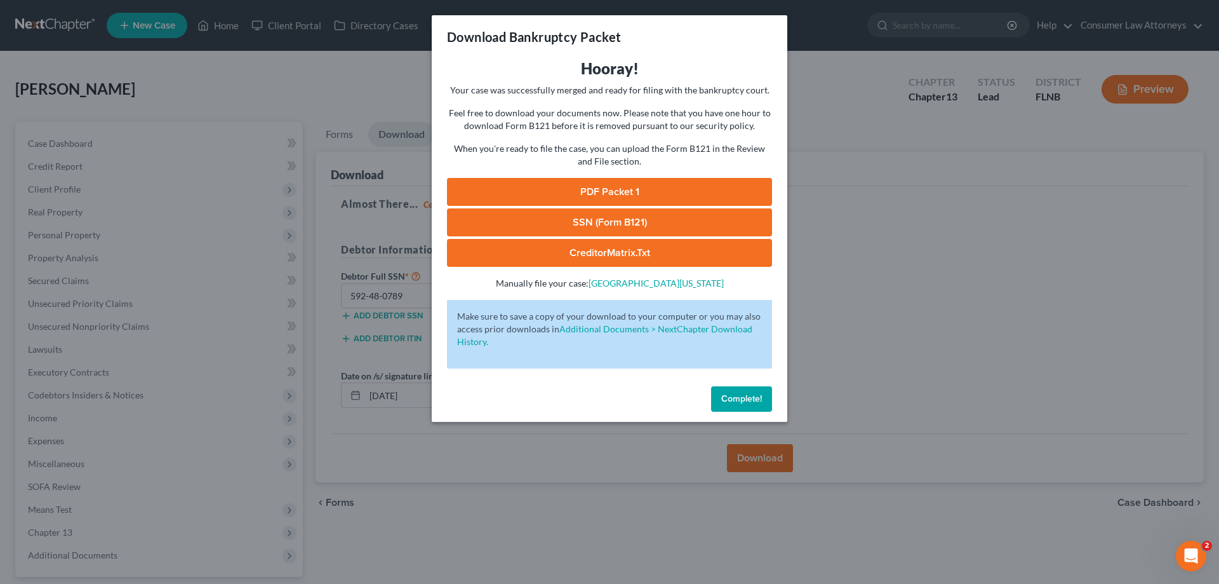
click at [591, 190] on link "PDF Packet 1" at bounding box center [609, 192] width 325 height 28
drag, startPoint x: 577, startPoint y: 219, endPoint x: 690, endPoint y: 111, distance: 156.8
click at [577, 220] on link "SSN (Form B121)" at bounding box center [609, 222] width 325 height 28
click at [757, 408] on button "Complete!" at bounding box center [741, 398] width 61 height 25
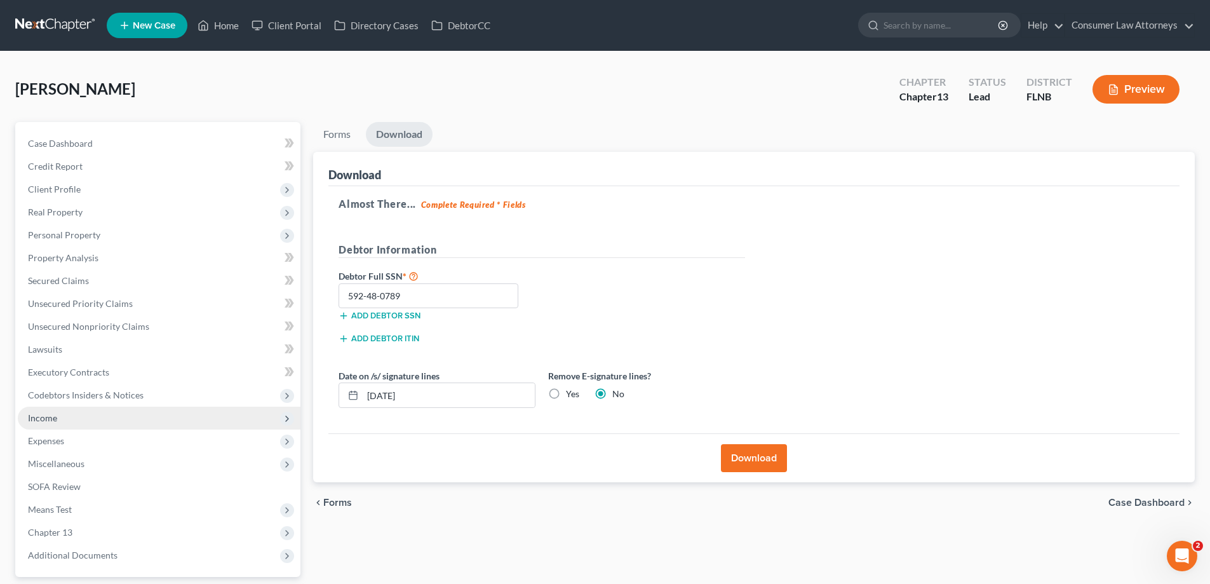
click at [36, 416] on span "Income" at bounding box center [42, 417] width 29 height 11
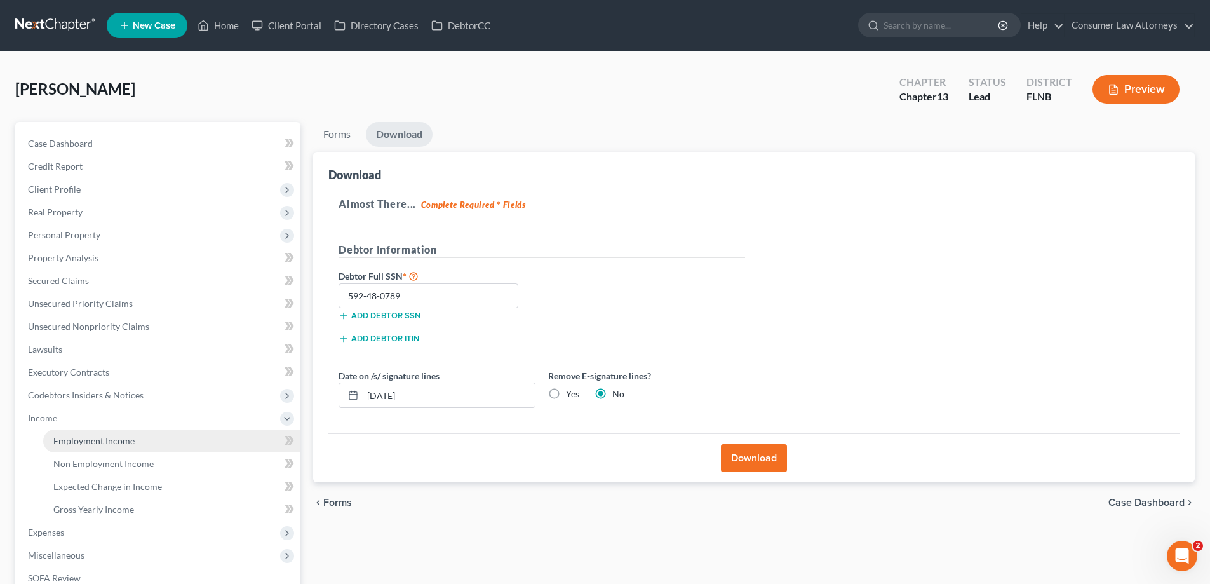
click at [77, 442] on span "Employment Income" at bounding box center [93, 440] width 81 height 11
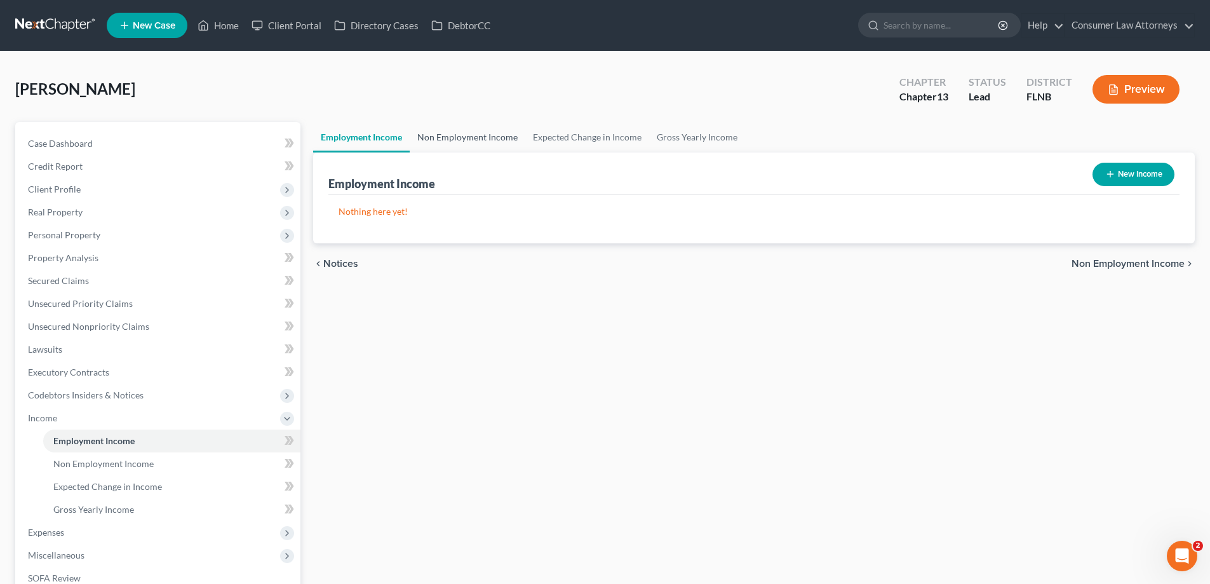
click at [493, 142] on link "Non Employment Income" at bounding box center [468, 137] width 116 height 30
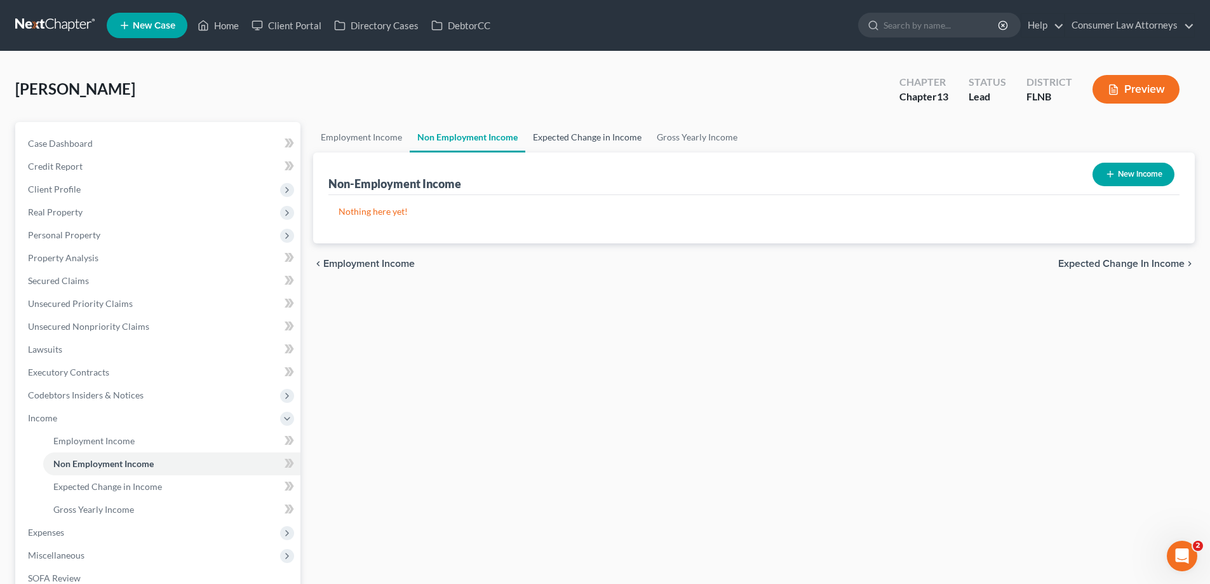
click at [565, 138] on link "Expected Change in Income" at bounding box center [587, 137] width 124 height 30
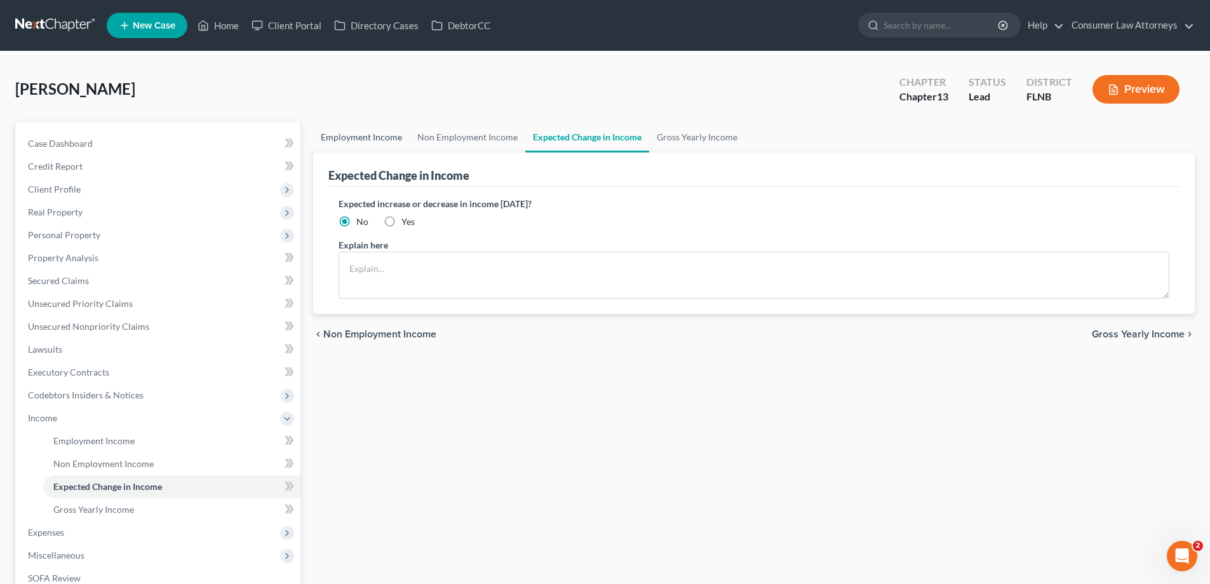
click at [352, 138] on link "Employment Income" at bounding box center [361, 137] width 97 height 30
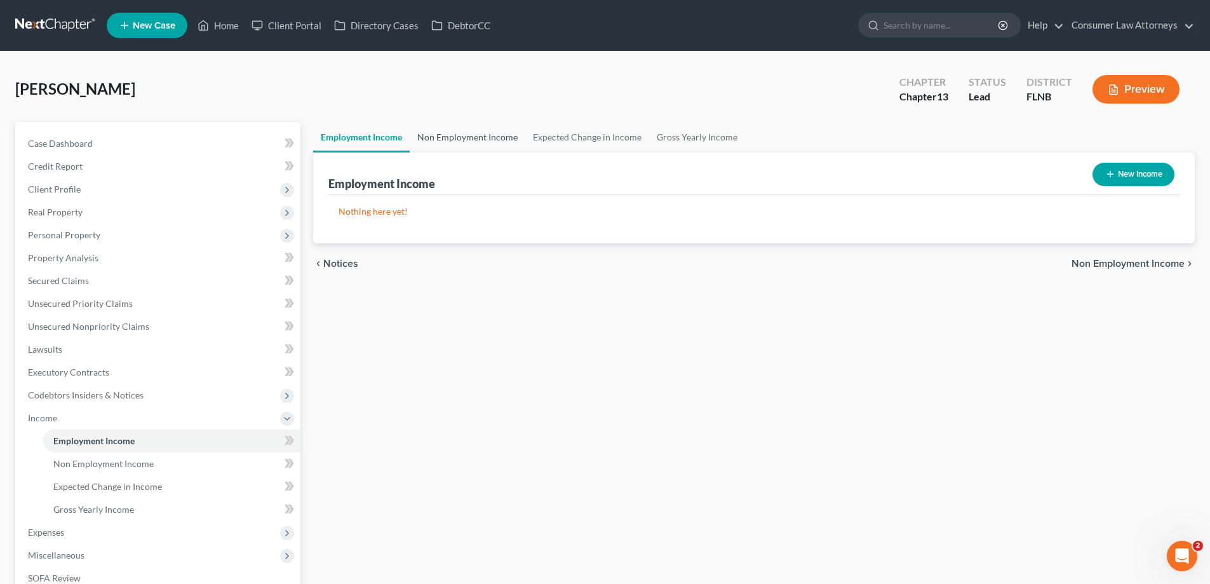
click at [476, 140] on link "Non Employment Income" at bounding box center [468, 137] width 116 height 30
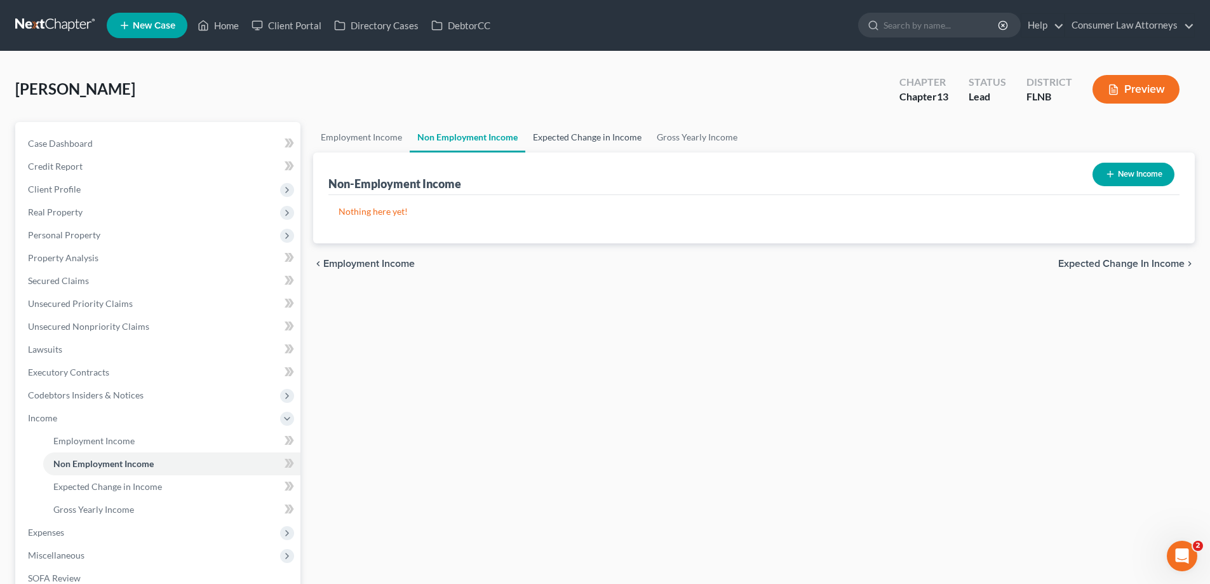
click at [583, 138] on link "Expected Change in Income" at bounding box center [587, 137] width 124 height 30
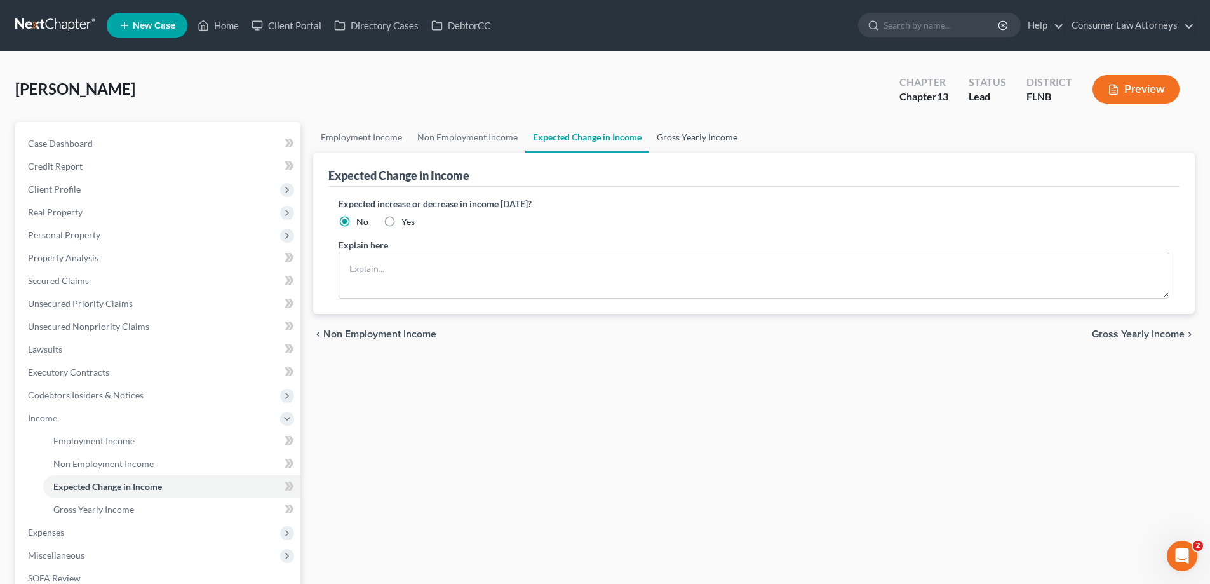
click at [719, 134] on link "Gross Yearly Income" at bounding box center [697, 137] width 96 height 30
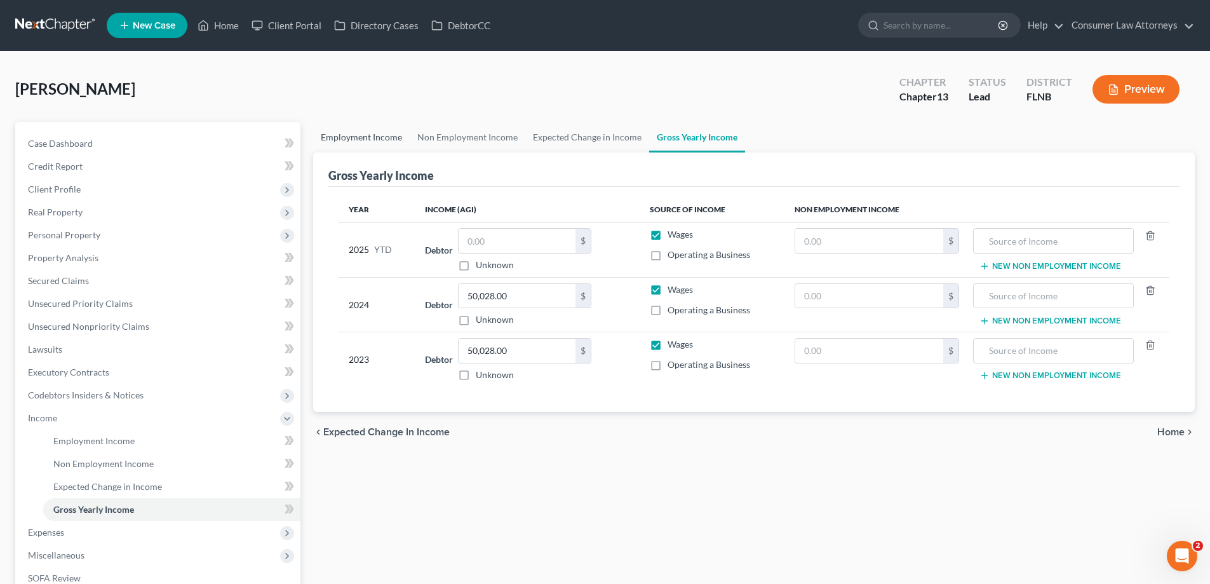
click at [351, 135] on link "Employment Income" at bounding box center [361, 137] width 97 height 30
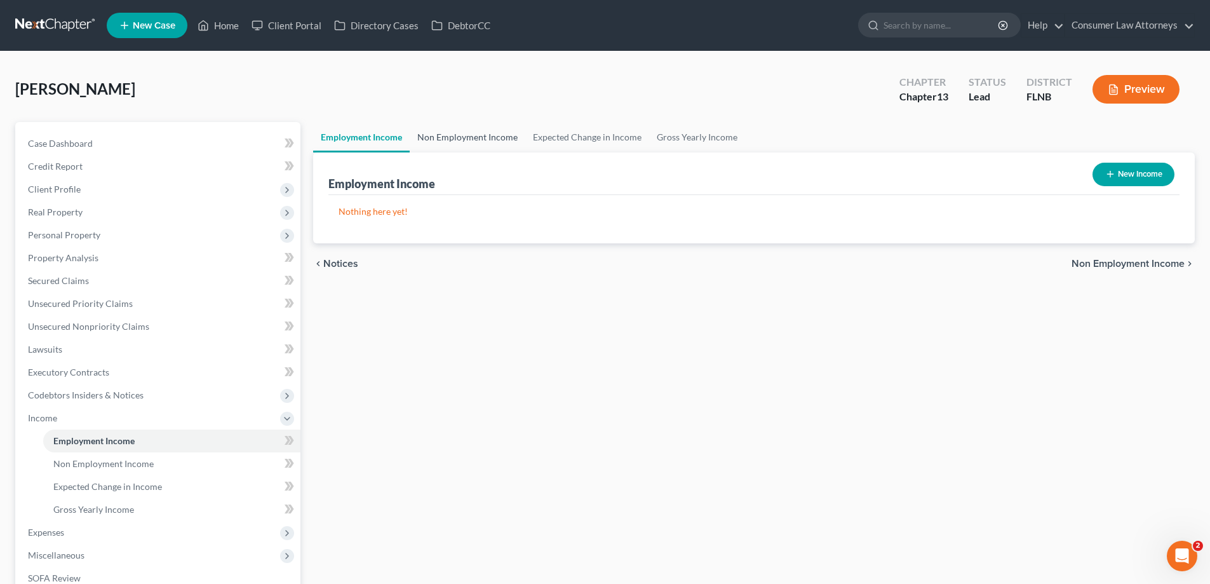
click at [476, 135] on link "Non Employment Income" at bounding box center [468, 137] width 116 height 30
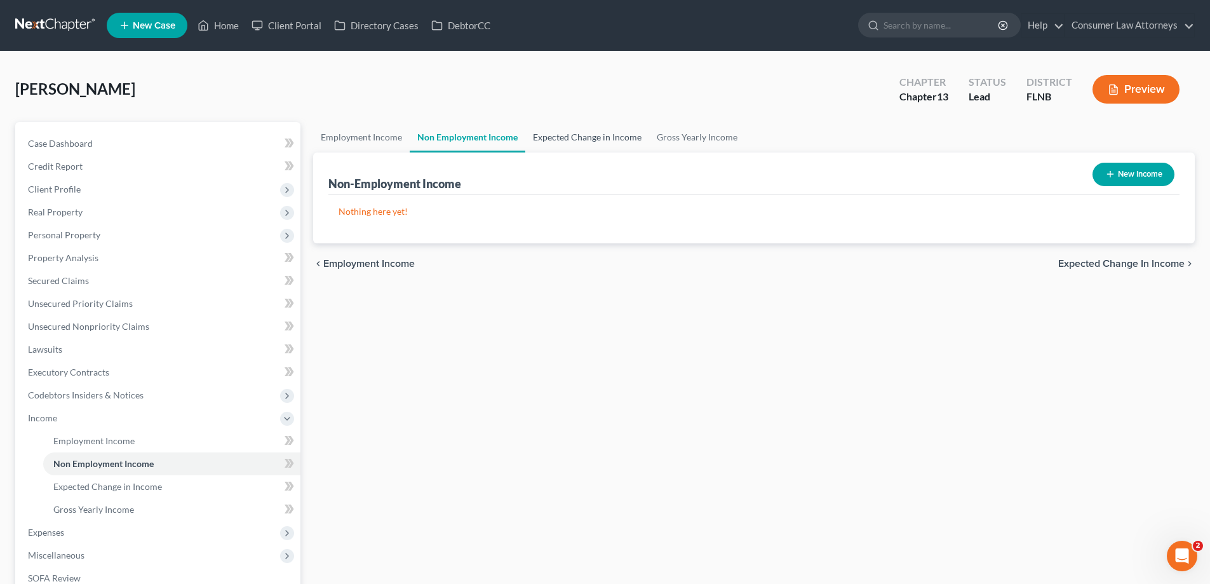
drag, startPoint x: 612, startPoint y: 135, endPoint x: 720, endPoint y: 141, distance: 108.7
click at [613, 135] on link "Expected Change in Income" at bounding box center [587, 137] width 124 height 30
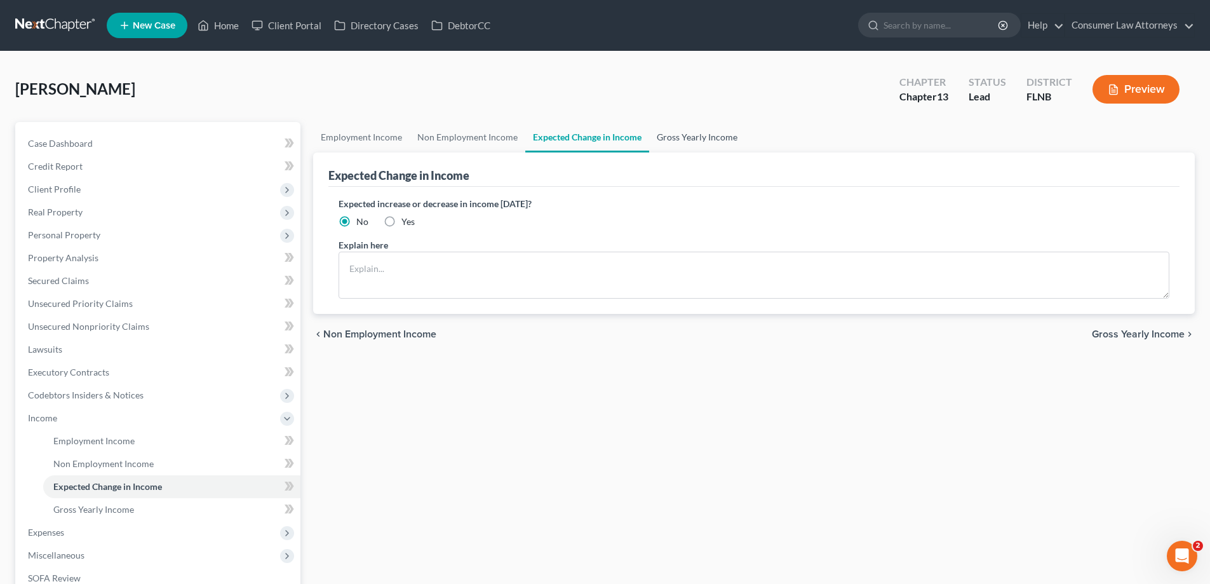
click at [720, 141] on link "Gross Yearly Income" at bounding box center [697, 137] width 96 height 30
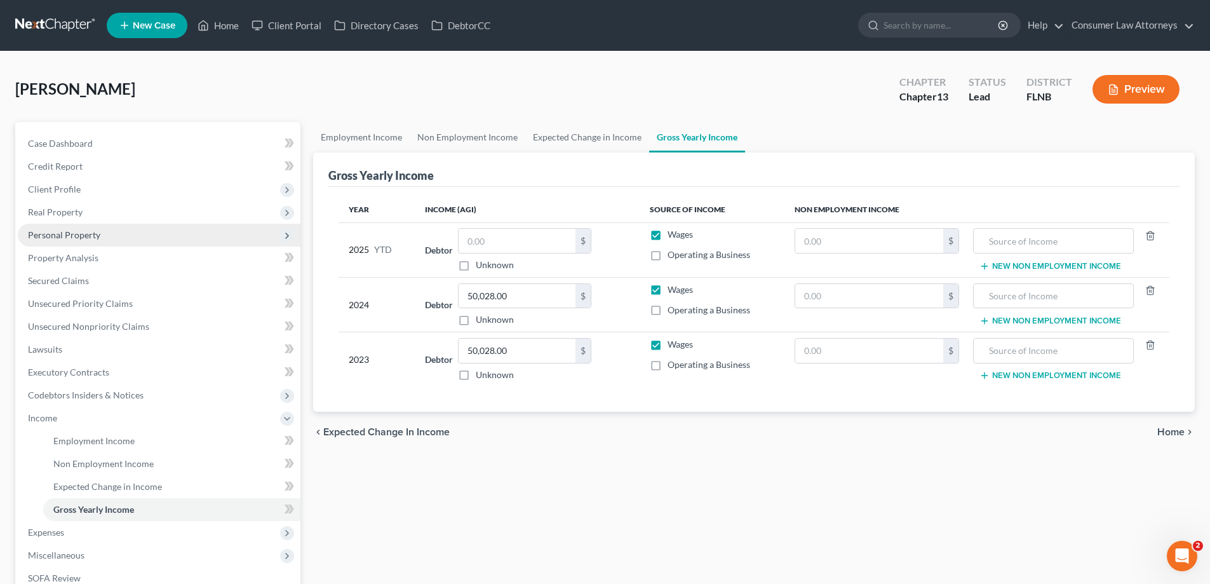
click at [67, 233] on span "Personal Property" at bounding box center [64, 234] width 72 height 11
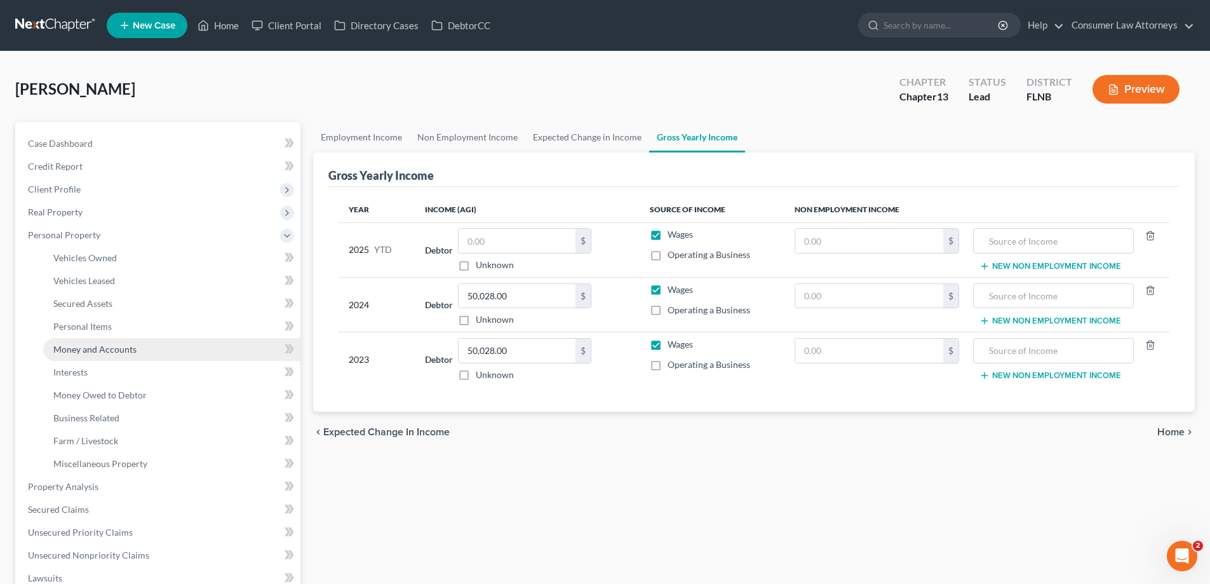
click at [103, 349] on span "Money and Accounts" at bounding box center [94, 349] width 83 height 11
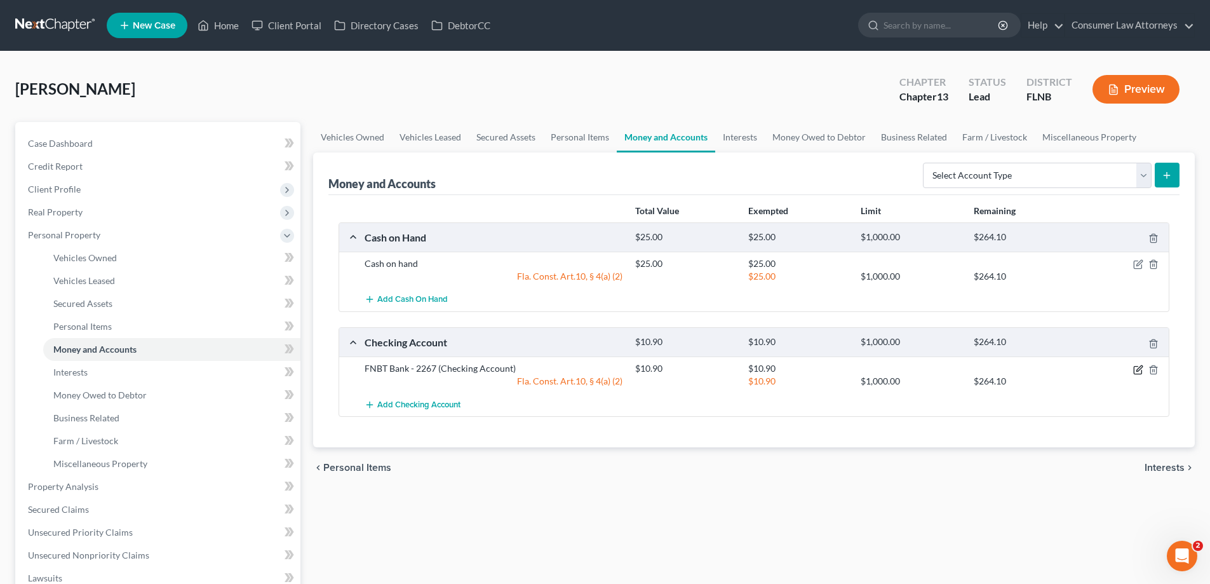
click at [1138, 373] on icon "button" at bounding box center [1138, 370] width 8 height 8
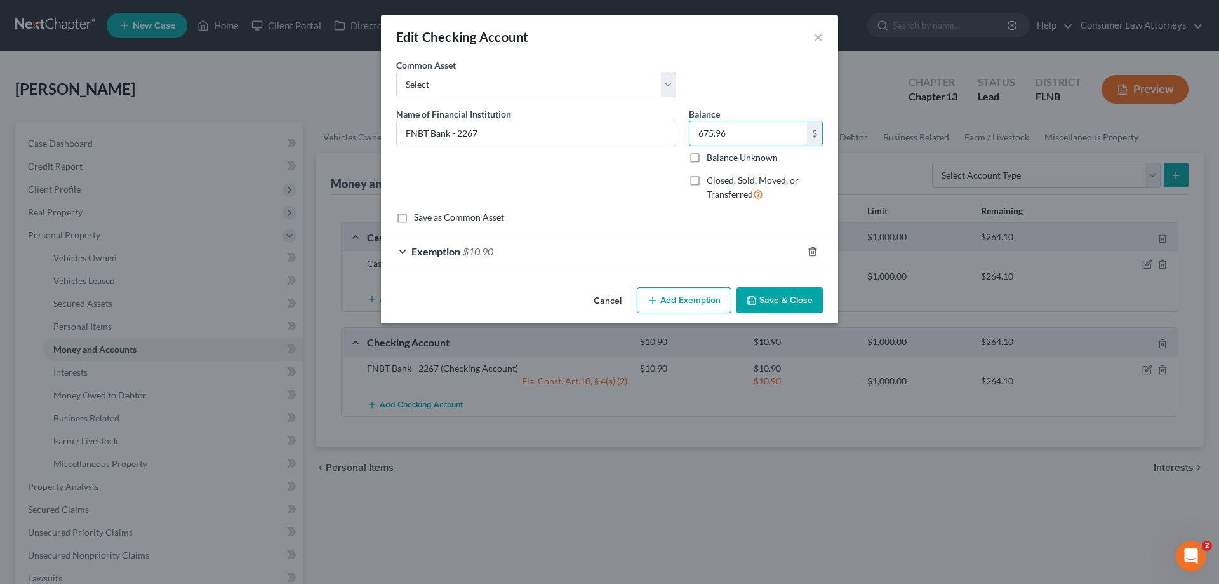
type input "675.96"
click at [793, 242] on div "Exemption $10.90" at bounding box center [592, 251] width 422 height 34
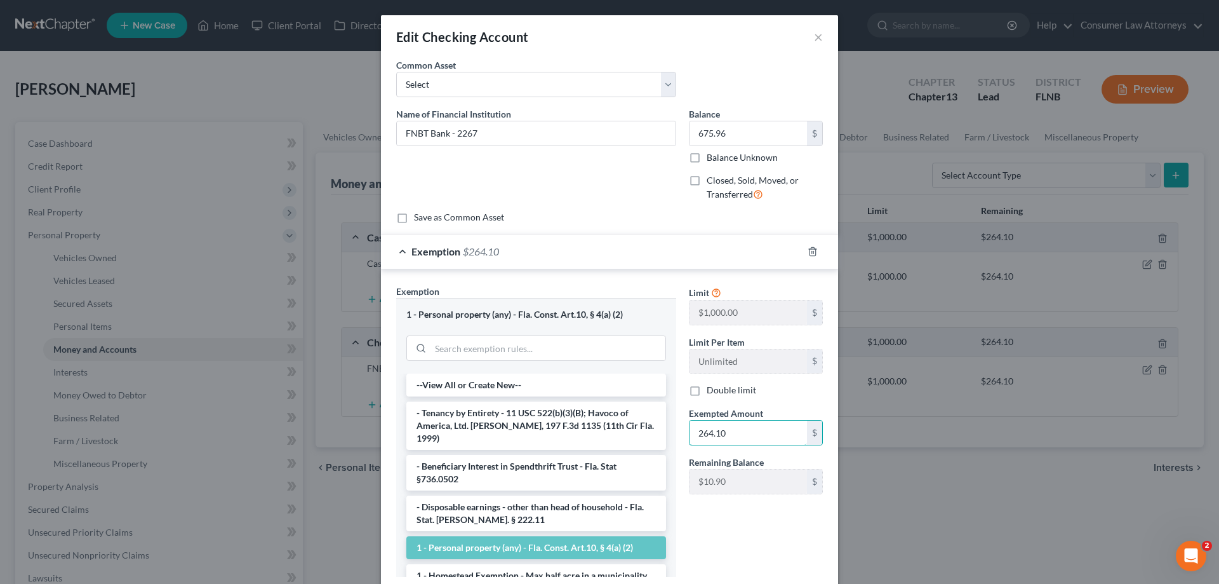
type input "264.10"
click at [558, 536] on li "1 - Personal property (any) - Fla. Const. Art.10, § 4(a) (2)" at bounding box center [536, 547] width 260 height 23
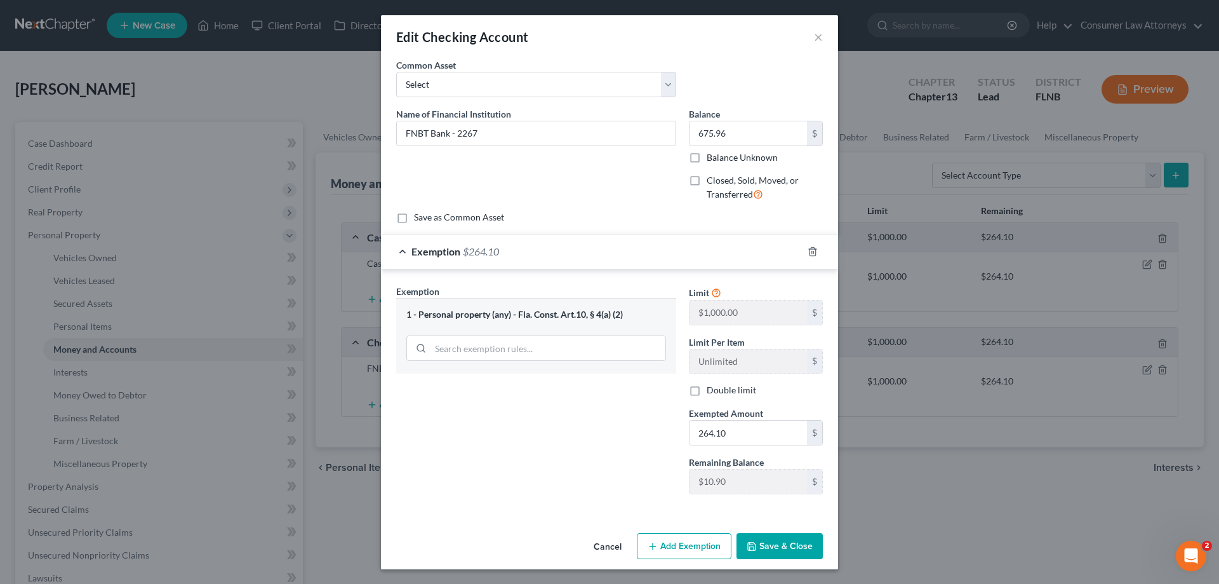
scroll to position [1, 0]
click at [775, 552] on button "Save & Close" at bounding box center [780, 545] width 86 height 27
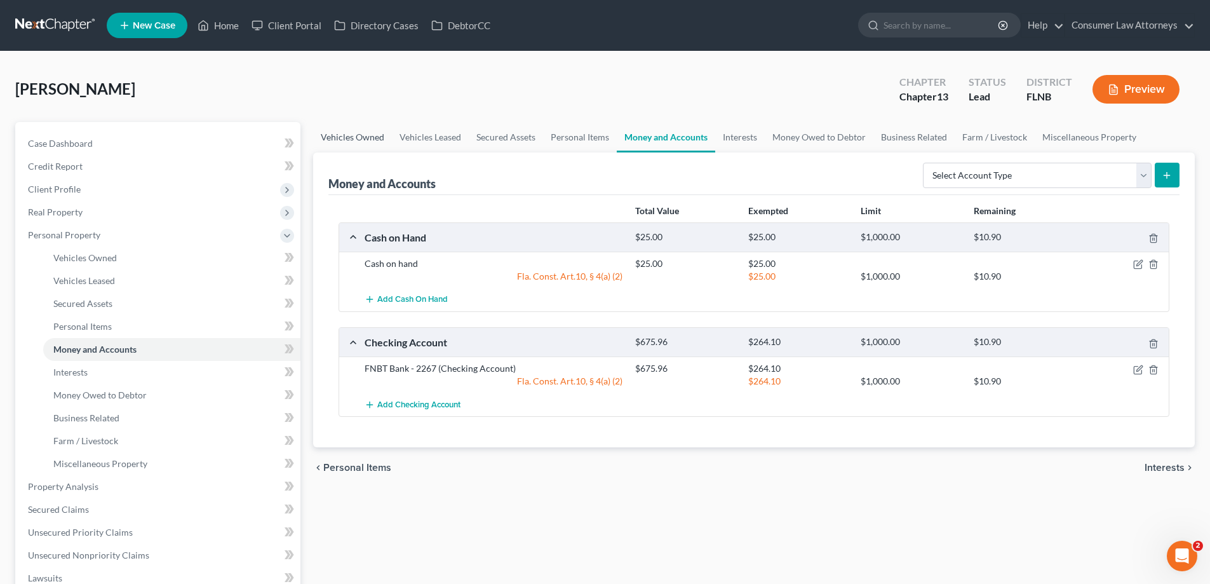
click at [385, 135] on link "Vehicles Owned" at bounding box center [352, 137] width 79 height 30
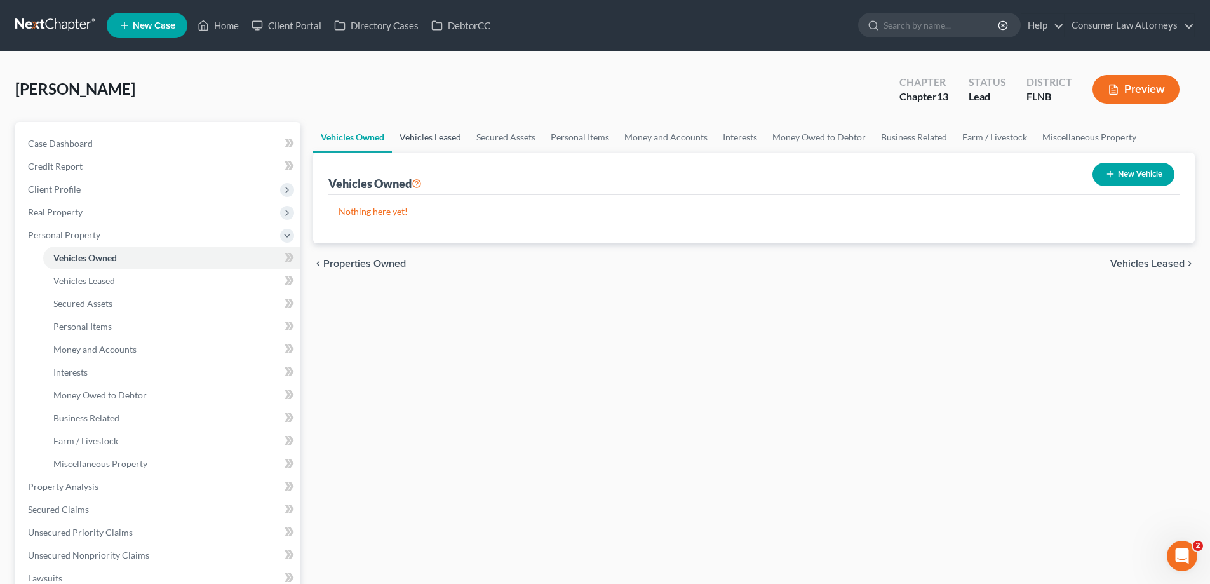
click at [418, 145] on link "Vehicles Leased" at bounding box center [430, 137] width 77 height 30
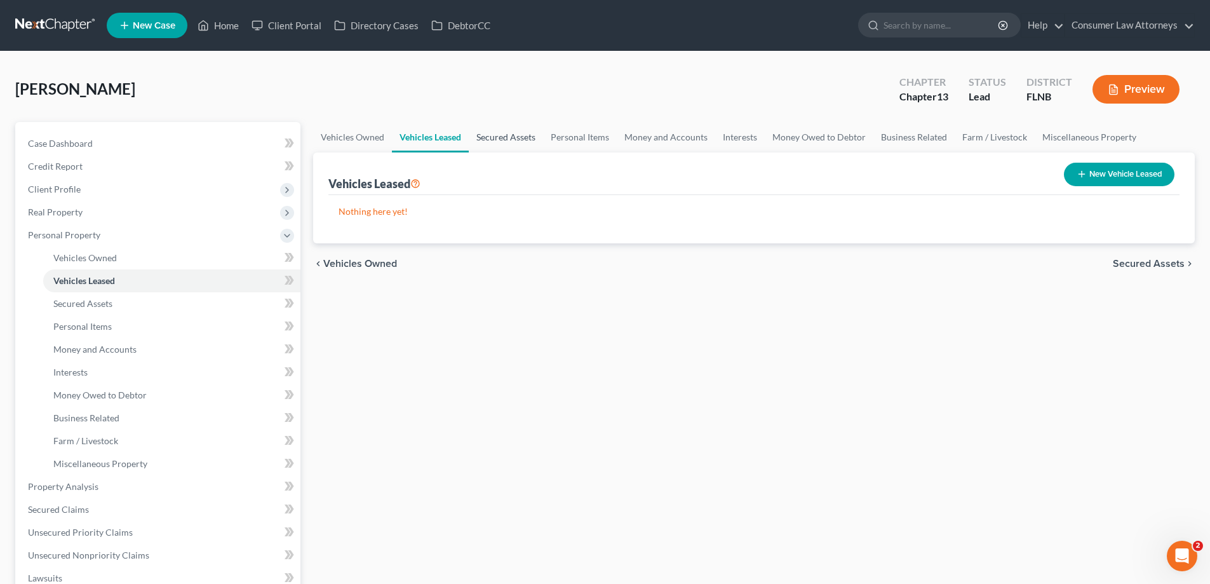
click at [500, 140] on link "Secured Assets" at bounding box center [506, 137] width 74 height 30
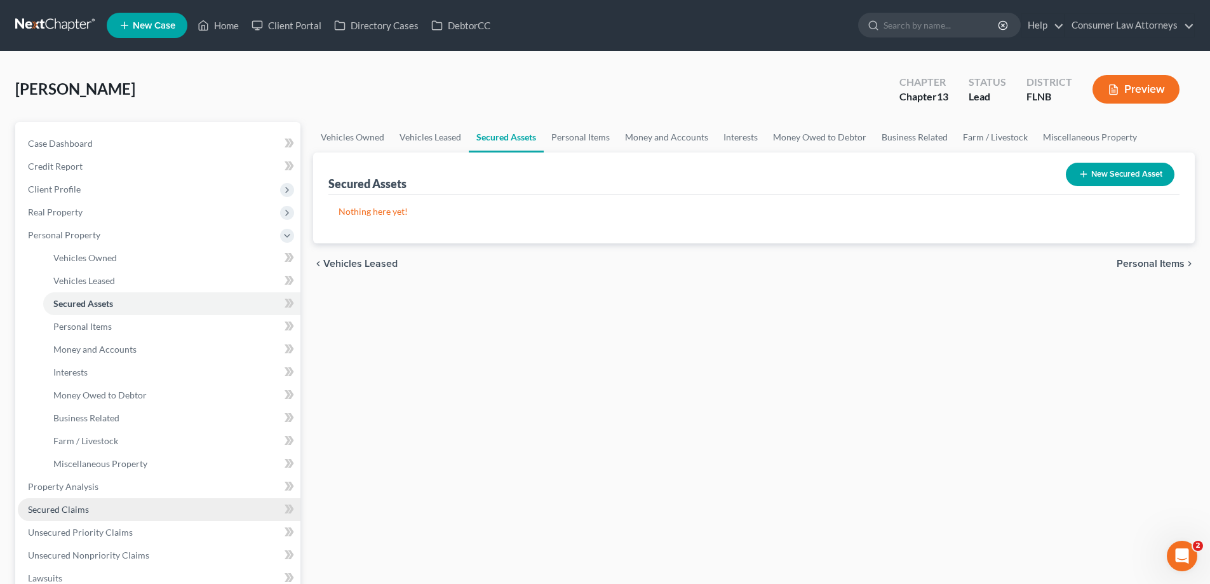
drag, startPoint x: 75, startPoint y: 512, endPoint x: 166, endPoint y: 514, distance: 90.8
click at [75, 512] on span "Secured Claims" at bounding box center [58, 509] width 61 height 11
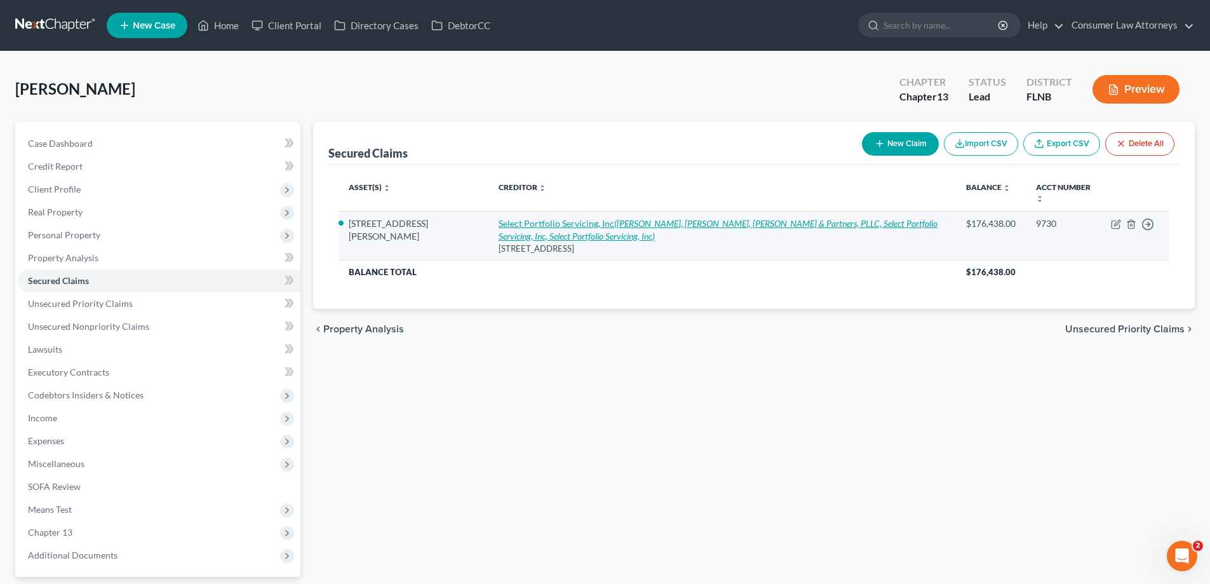
click at [519, 220] on link "Select Portfolio Servicing, Inc (Robertson, Anschutz, [PERSON_NAME], [PERSON_NA…" at bounding box center [717, 229] width 439 height 23
select select "43"
select select "2"
select select "3"
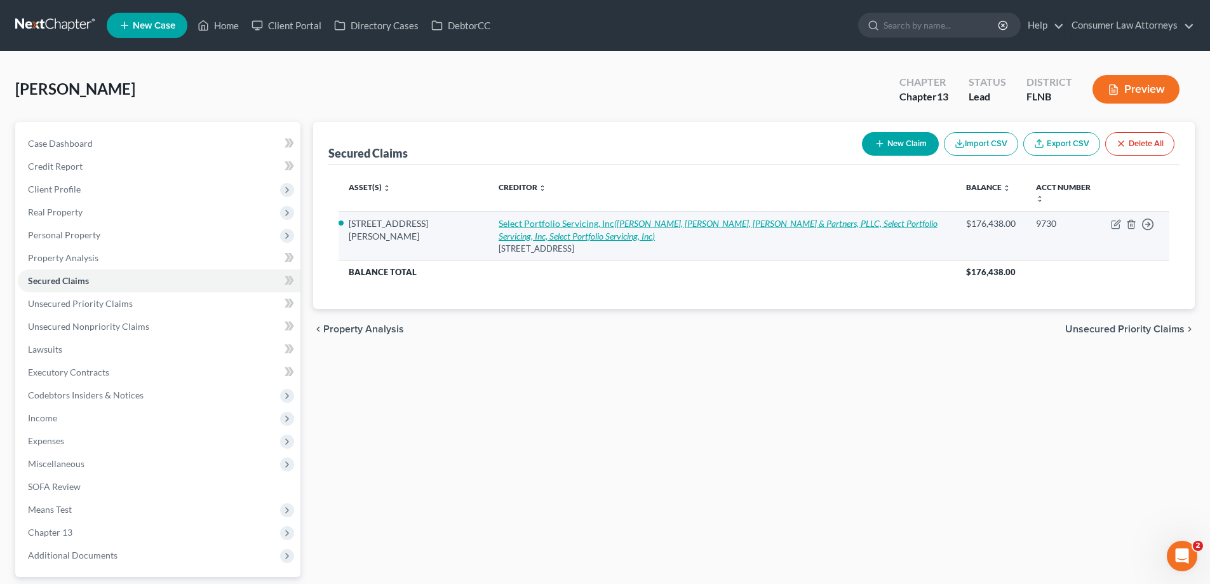
select select "0"
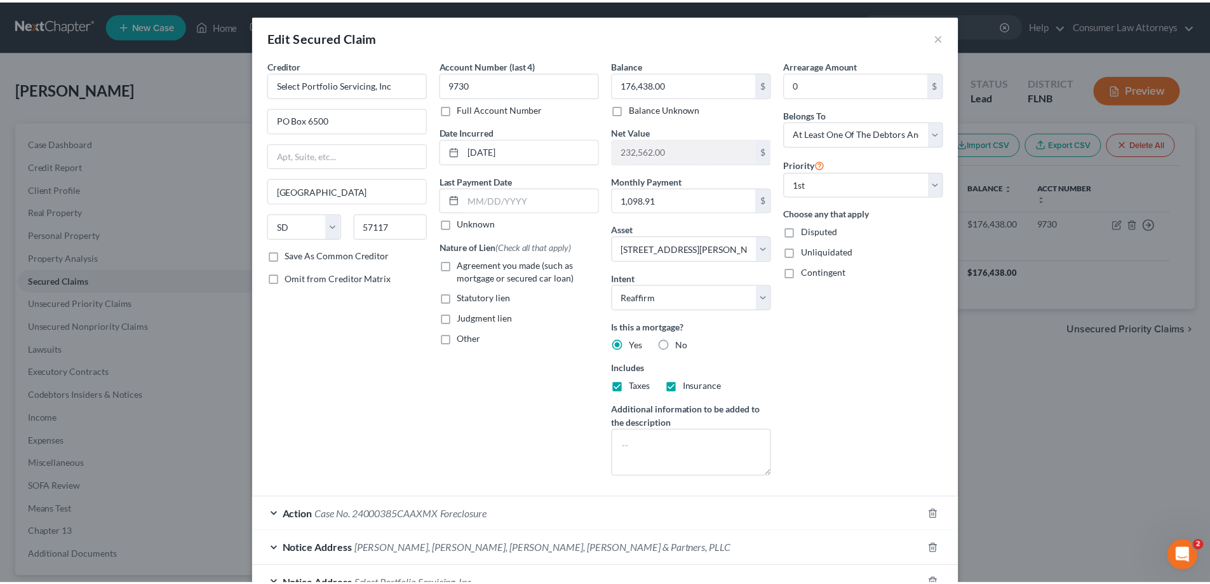
scroll to position [131, 0]
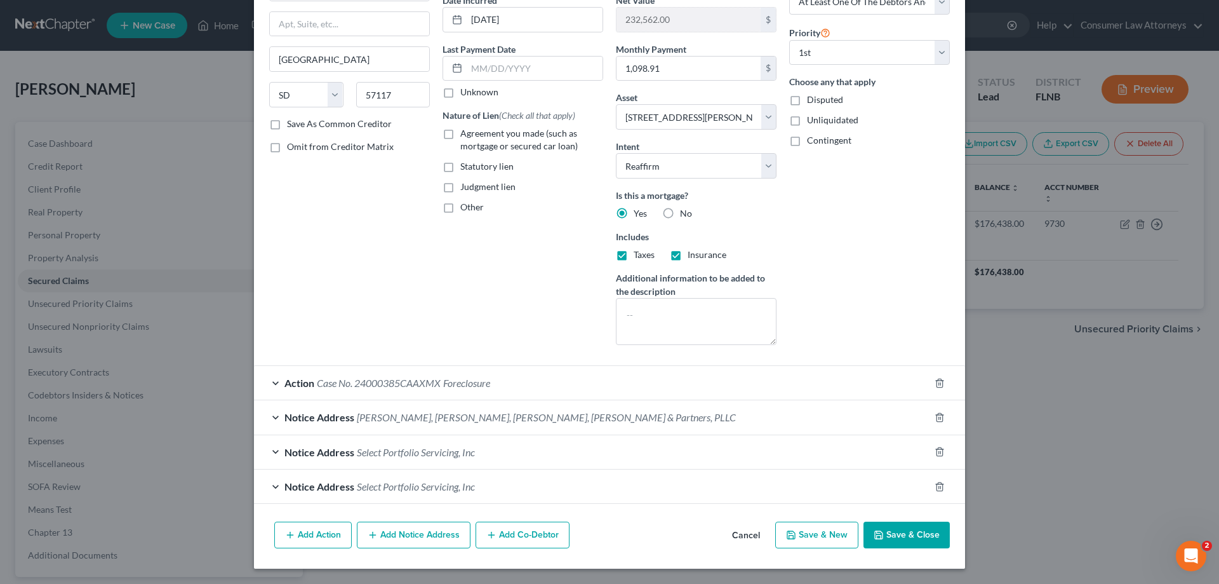
click at [906, 534] on button "Save & Close" at bounding box center [907, 534] width 86 height 27
select select
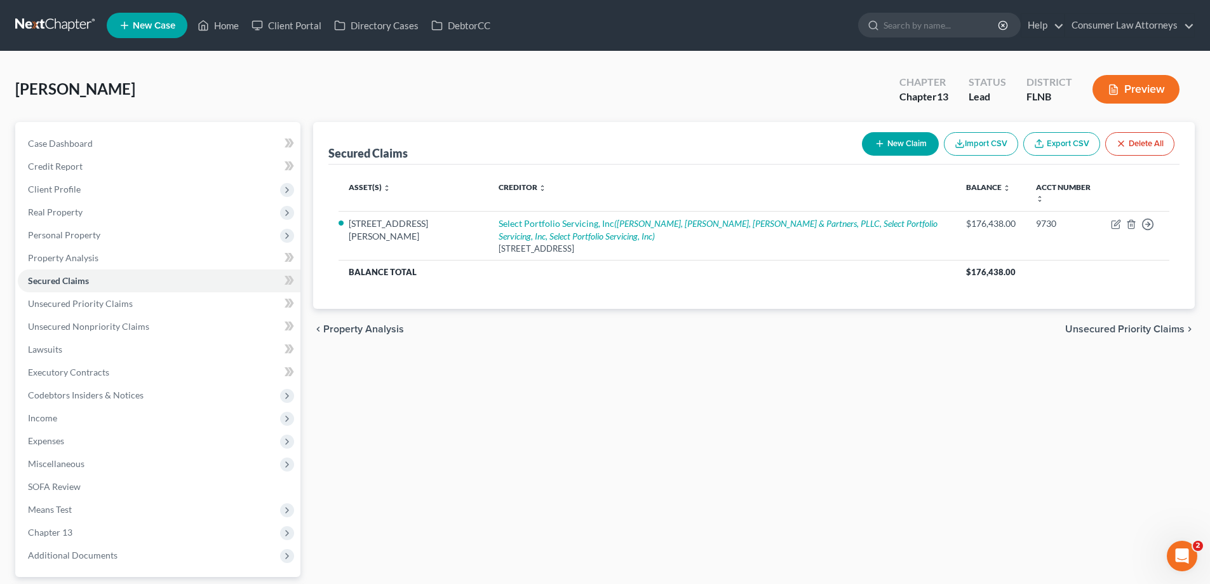
drag, startPoint x: 548, startPoint y: 378, endPoint x: 1125, endPoint y: 478, distance: 585.2
click at [548, 378] on div "Secured Claims New Claim Import CSV Export CSV Delete All Asset(s) expand_more …" at bounding box center [754, 386] width 894 height 528
click at [36, 215] on span "Real Property" at bounding box center [55, 211] width 55 height 11
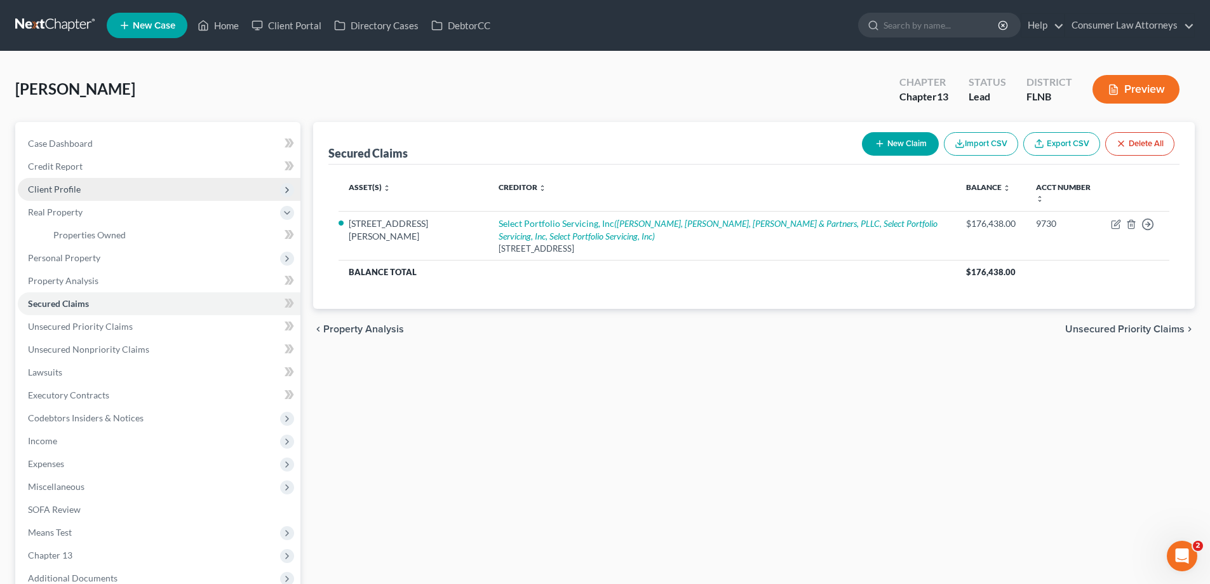
click at [42, 190] on span "Client Profile" at bounding box center [54, 189] width 53 height 11
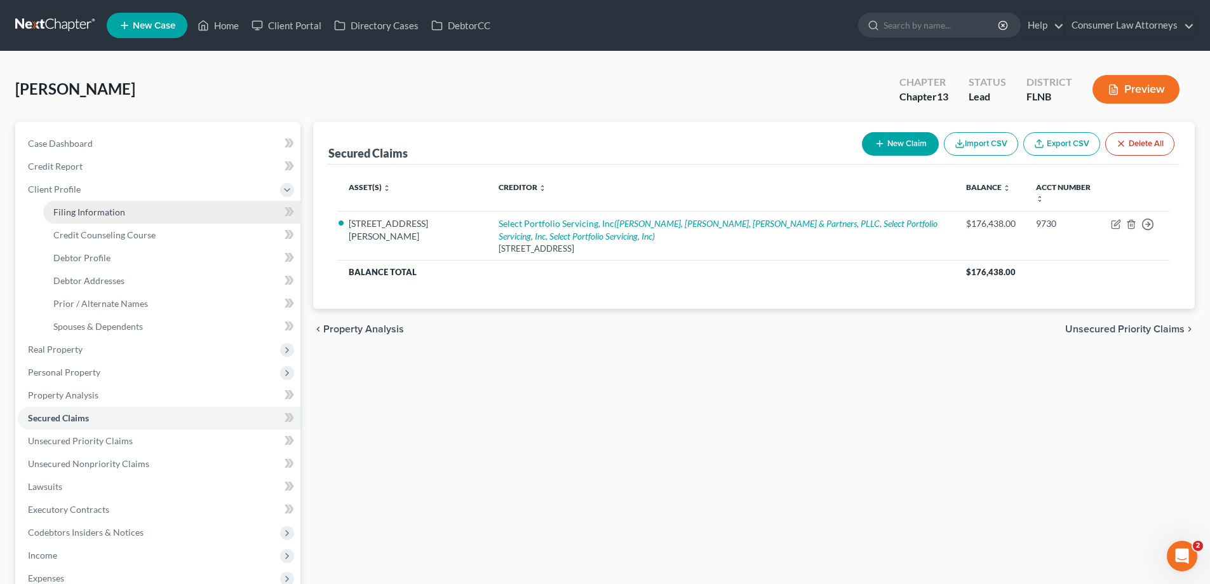
click at [70, 212] on span "Filing Information" at bounding box center [89, 211] width 72 height 11
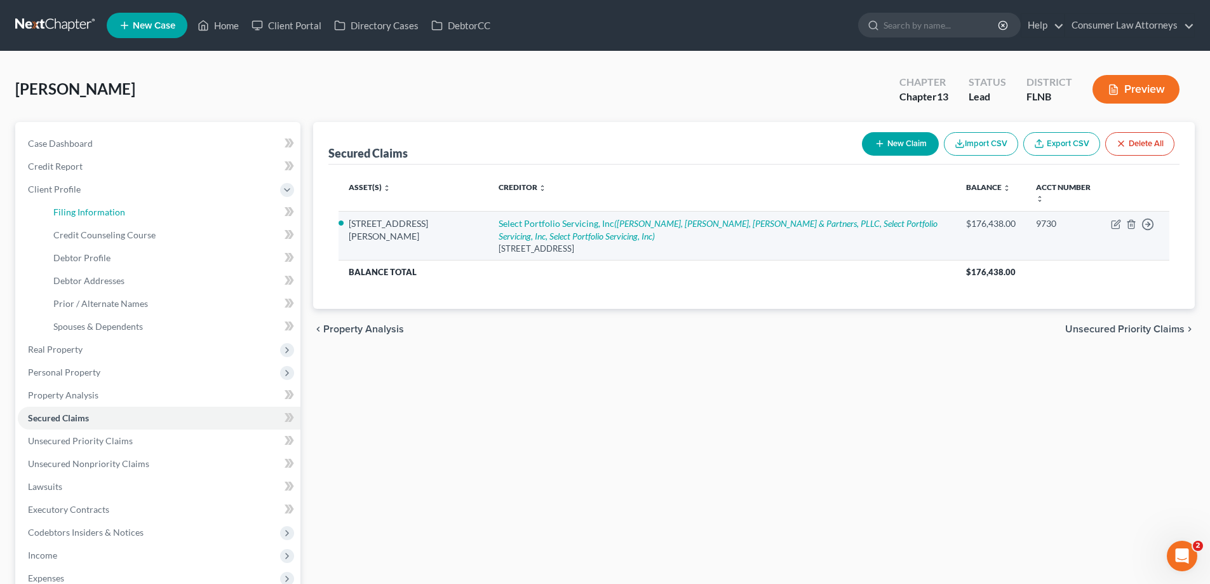
select select "1"
select select "0"
select select "3"
select select "2"
select select "9"
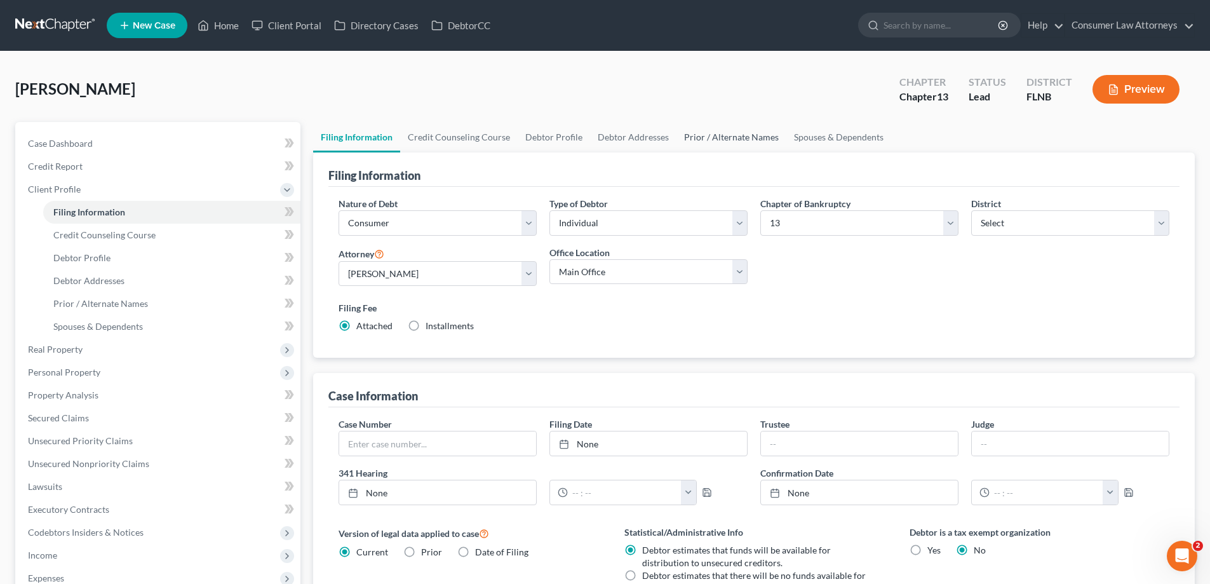
click at [742, 139] on link "Prior / Alternate Names" at bounding box center [731, 137] width 110 height 30
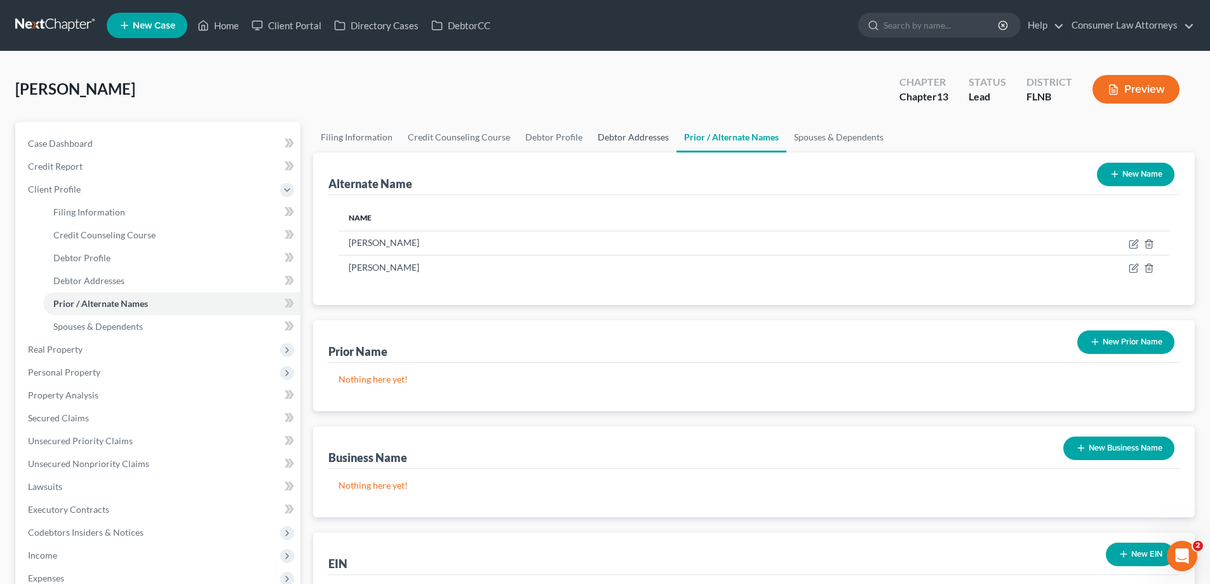
click at [627, 138] on link "Debtor Addresses" at bounding box center [633, 137] width 86 height 30
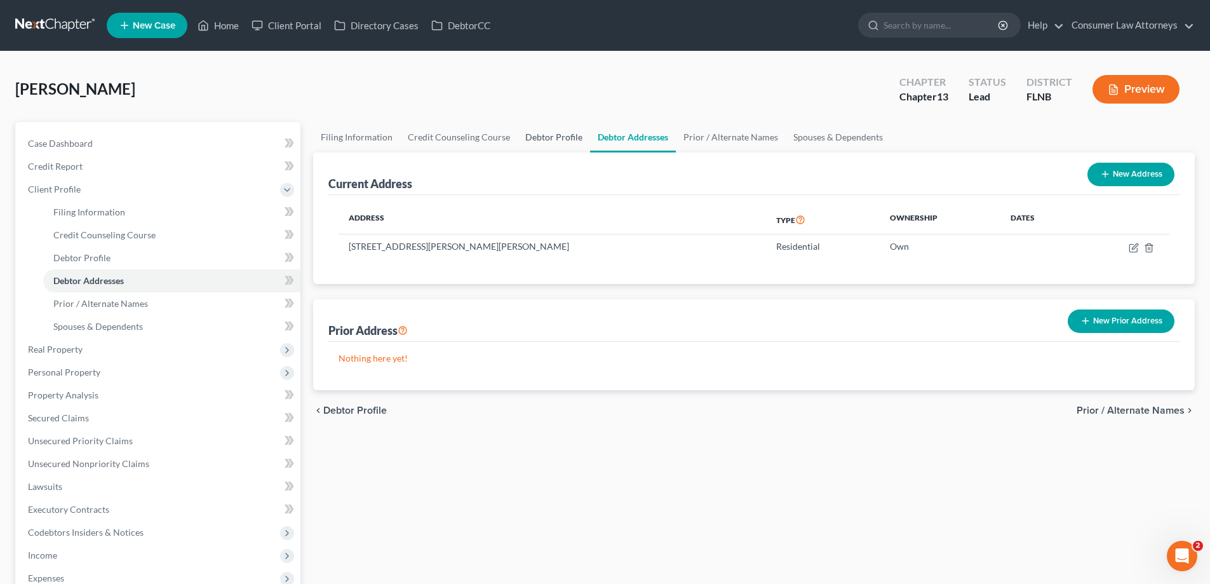
click at [543, 138] on link "Debtor Profile" at bounding box center [554, 137] width 72 height 30
select select "0"
